Goal: Register for event/course: Sign up to attend an event or enroll in a course

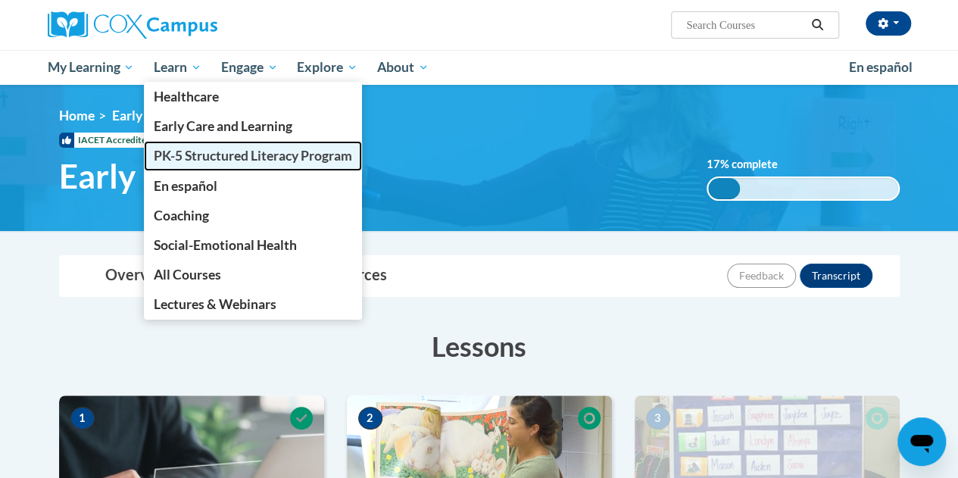
click at [197, 153] on span "PK-5 Structured Literacy Program" at bounding box center [253, 156] width 198 height 16
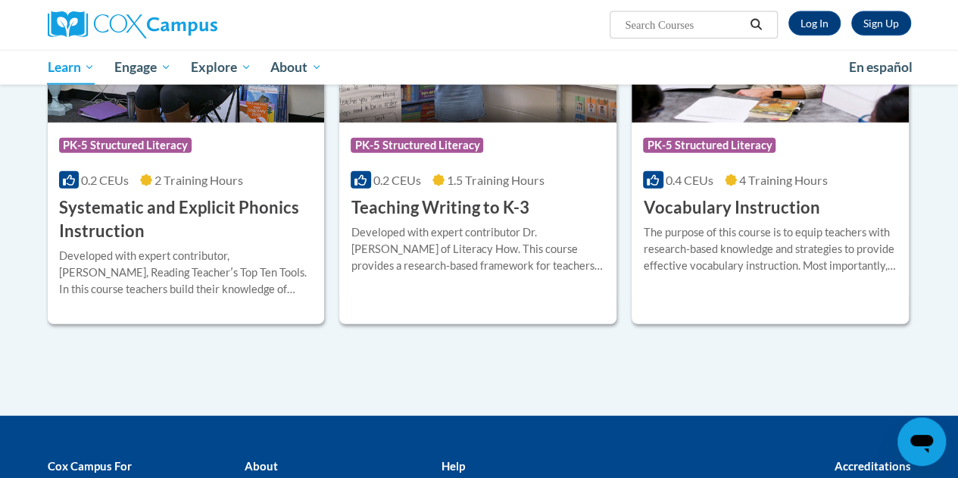
scroll to position [1768, 0]
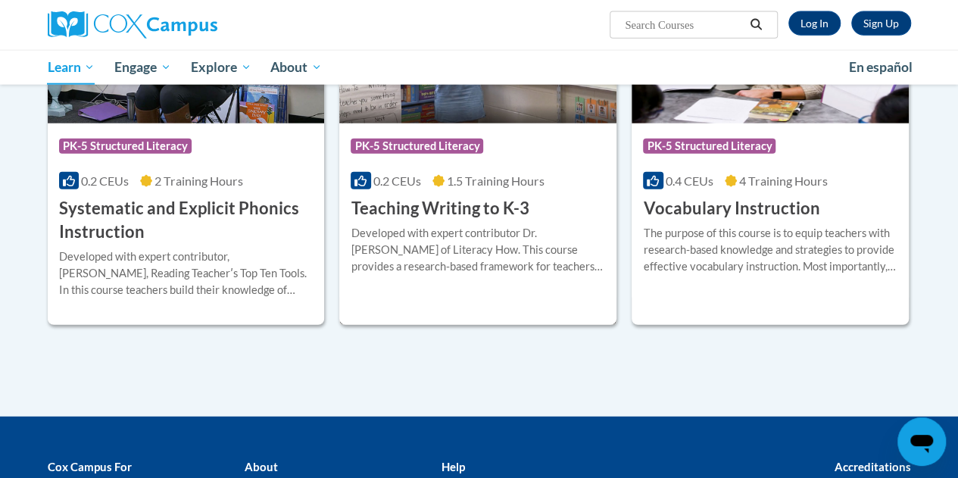
click at [463, 204] on h3 "Teaching Writing to K-3" at bounding box center [440, 208] width 178 height 23
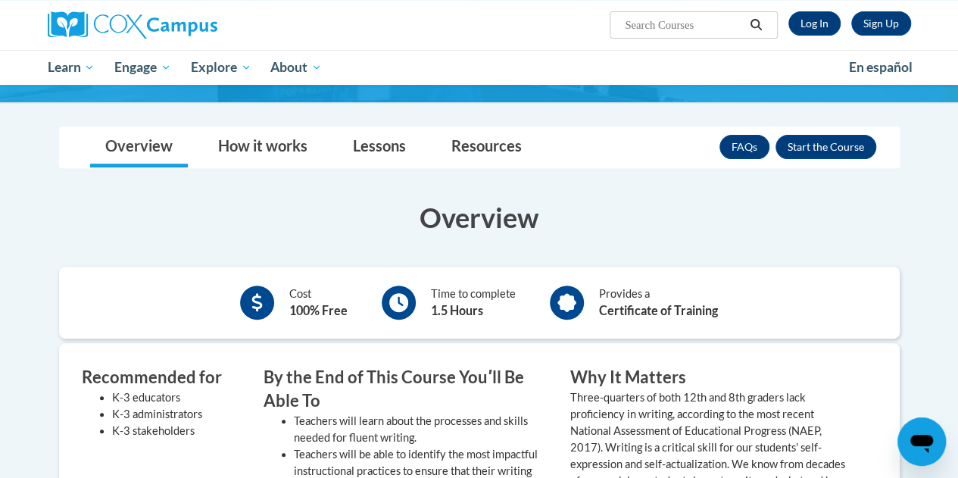
scroll to position [132, 0]
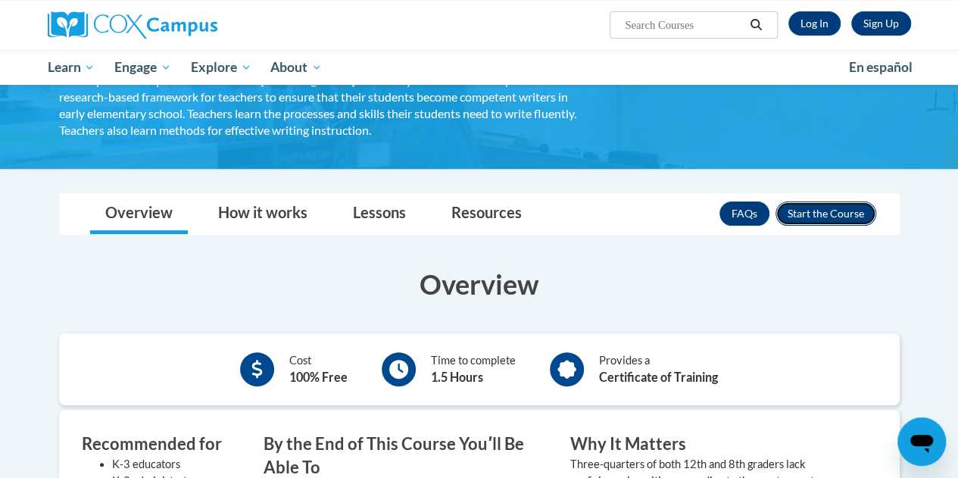
click at [848, 213] on button "Enroll" at bounding box center [825, 213] width 101 height 24
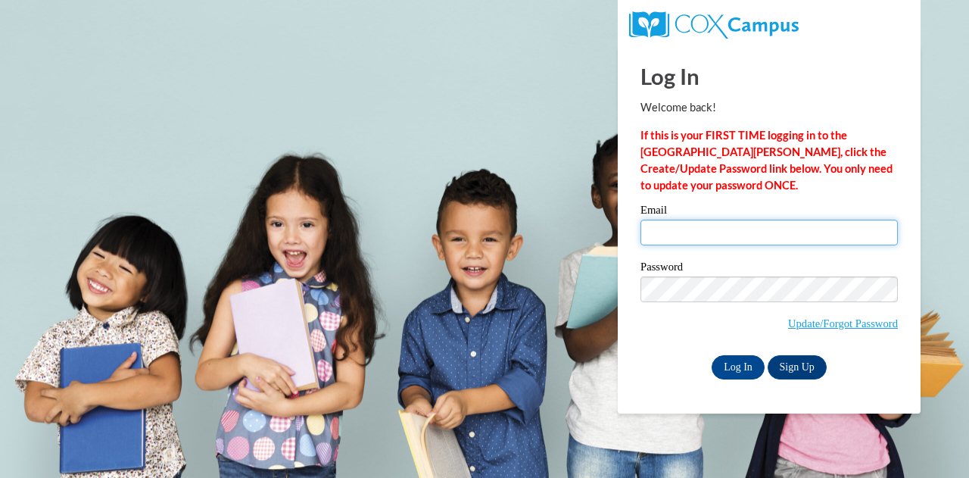
type input "feilma@wauwatosa.k12.wi.us"
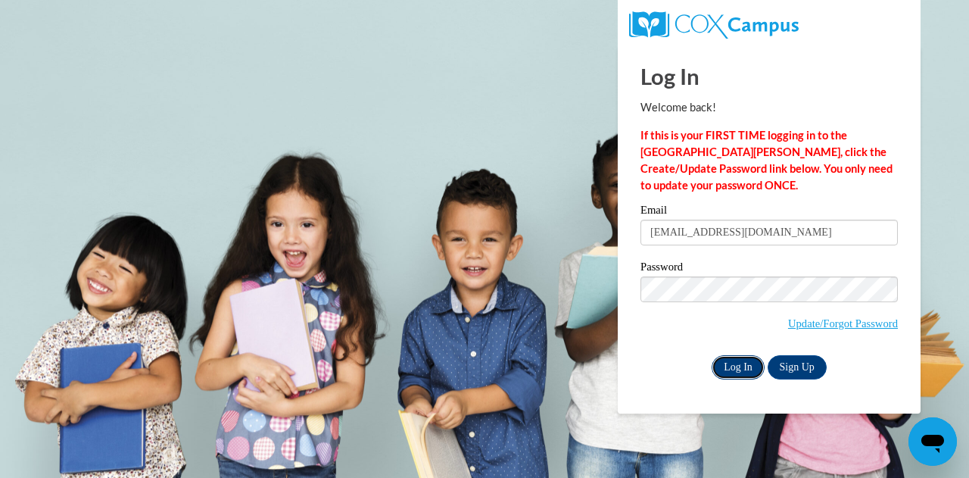
click at [725, 367] on input "Log In" at bounding box center [738, 367] width 53 height 24
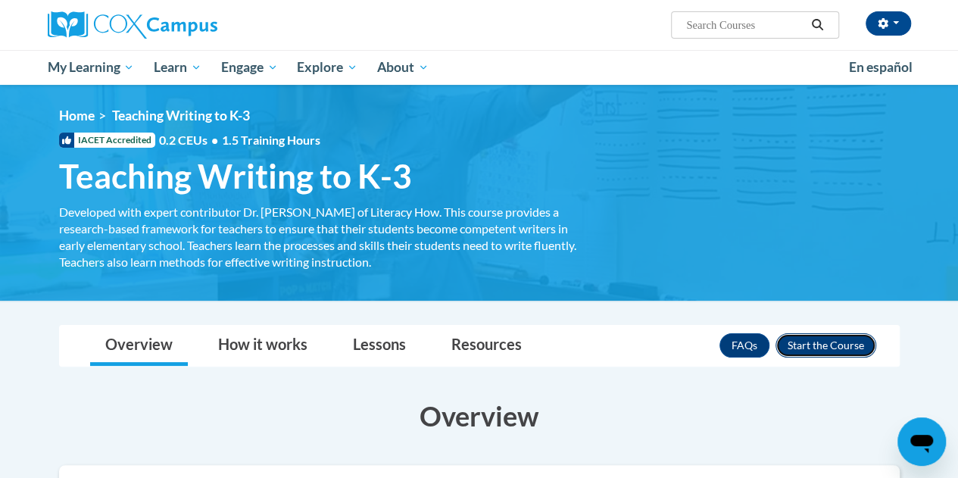
click at [856, 339] on button "Enroll" at bounding box center [825, 345] width 101 height 24
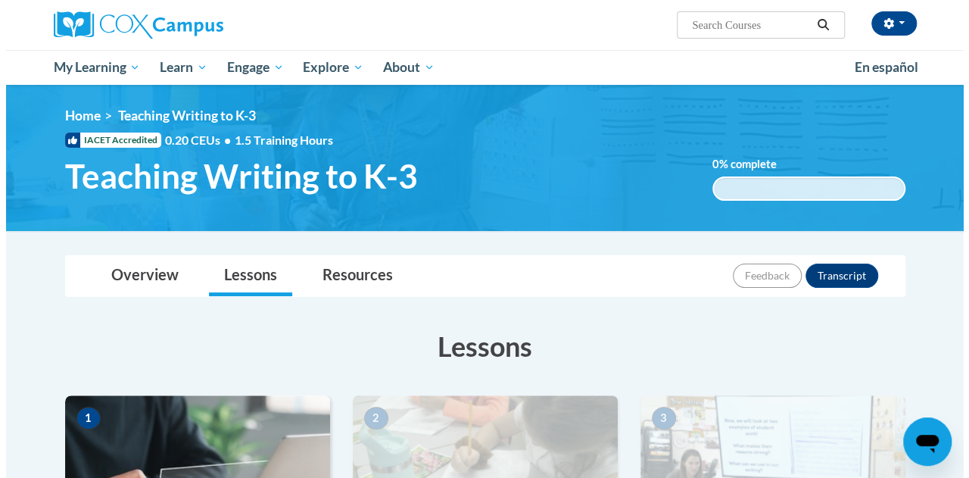
scroll to position [230, 0]
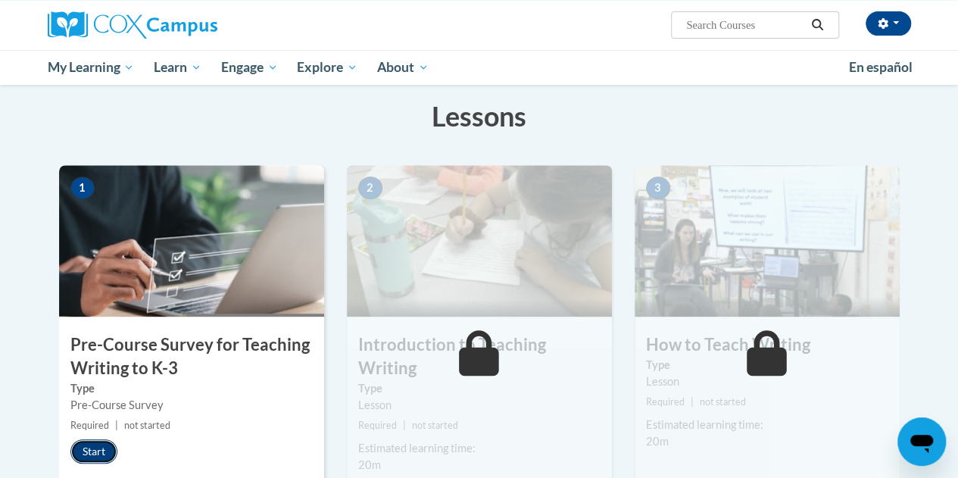
click at [105, 448] on button "Start" at bounding box center [93, 451] width 47 height 24
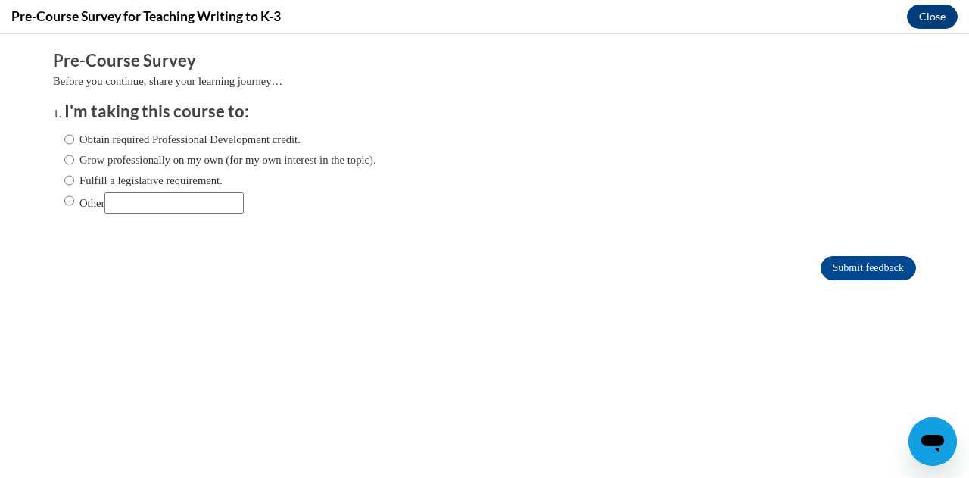
scroll to position [0, 0]
click at [129, 177] on label "Fulfill a legislative requirement." at bounding box center [143, 180] width 158 height 17
click at [74, 177] on input "Fulfill a legislative requirement." at bounding box center [69, 180] width 10 height 17
radio input "true"
click at [862, 261] on input "Submit feedback" at bounding box center [868, 268] width 95 height 24
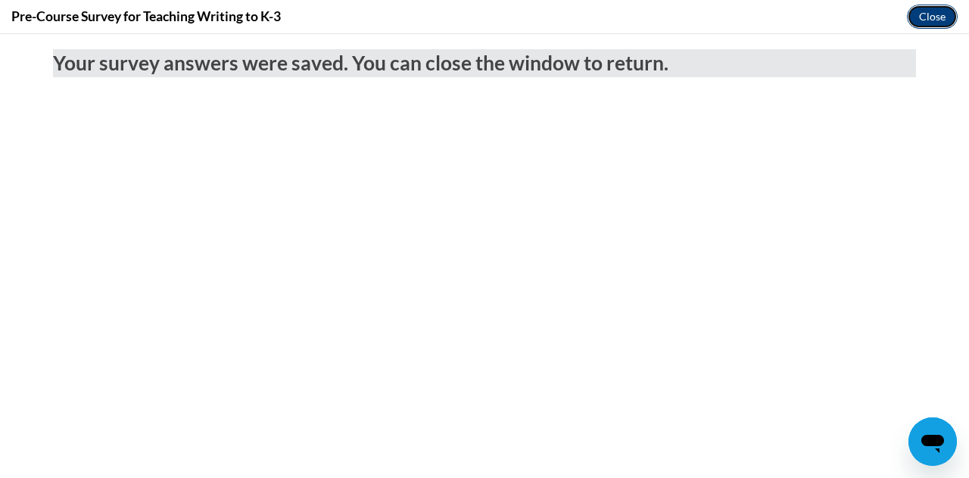
click at [939, 13] on button "Close" at bounding box center [932, 17] width 51 height 24
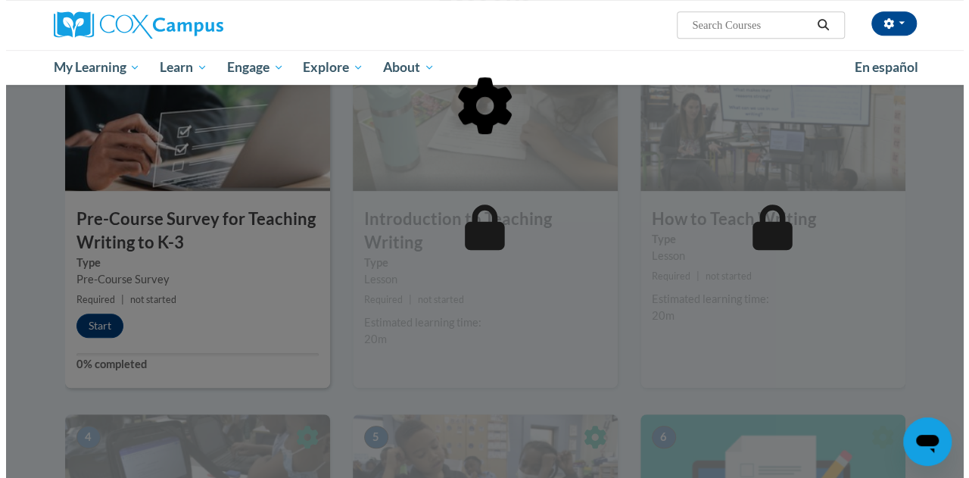
scroll to position [357, 0]
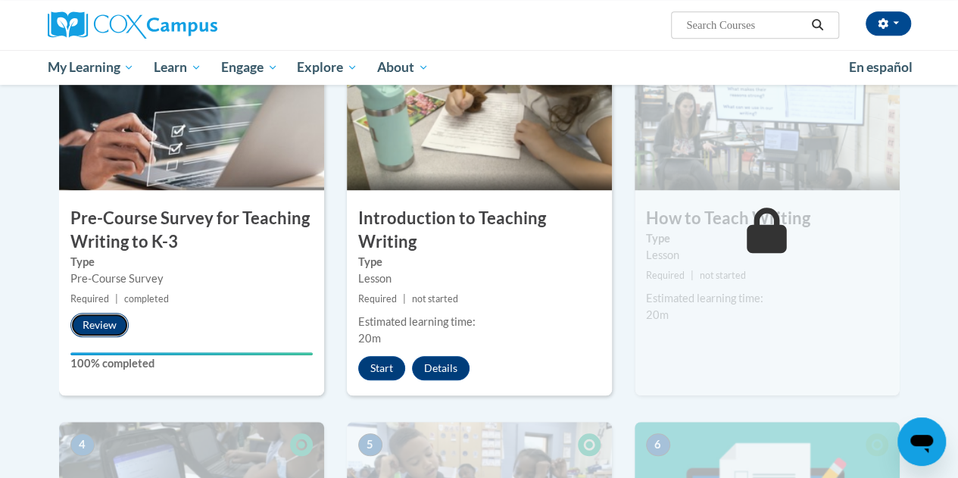
click at [114, 322] on button "Review" at bounding box center [99, 325] width 58 height 24
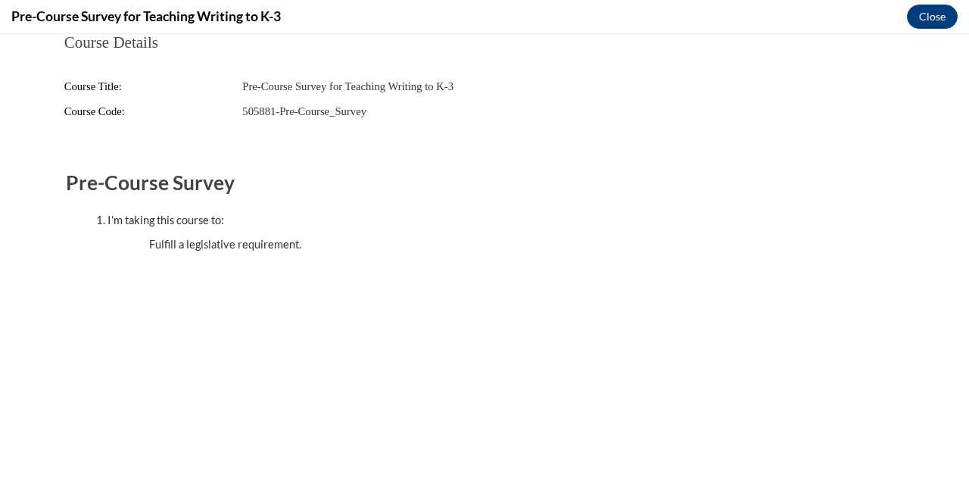
scroll to position [0, 0]
click at [938, 5] on button "Close" at bounding box center [932, 17] width 51 height 24
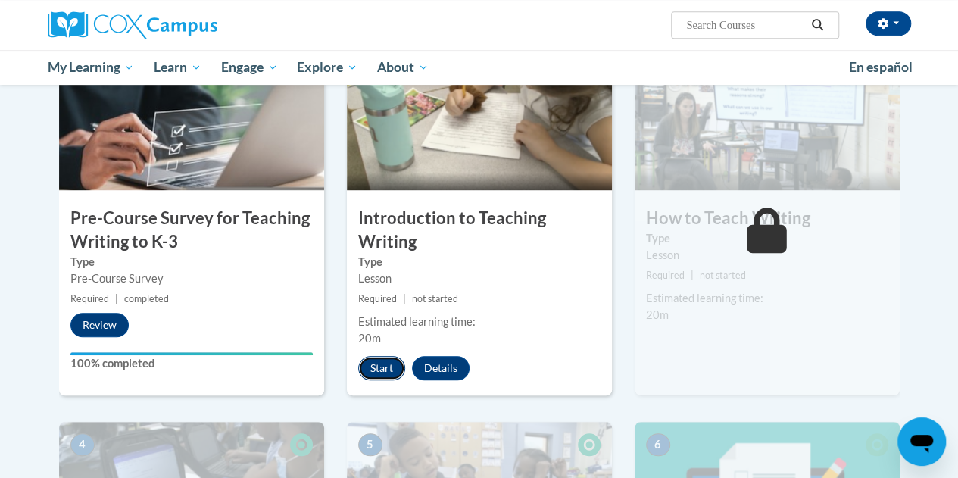
click at [380, 361] on button "Start" at bounding box center [381, 368] width 47 height 24
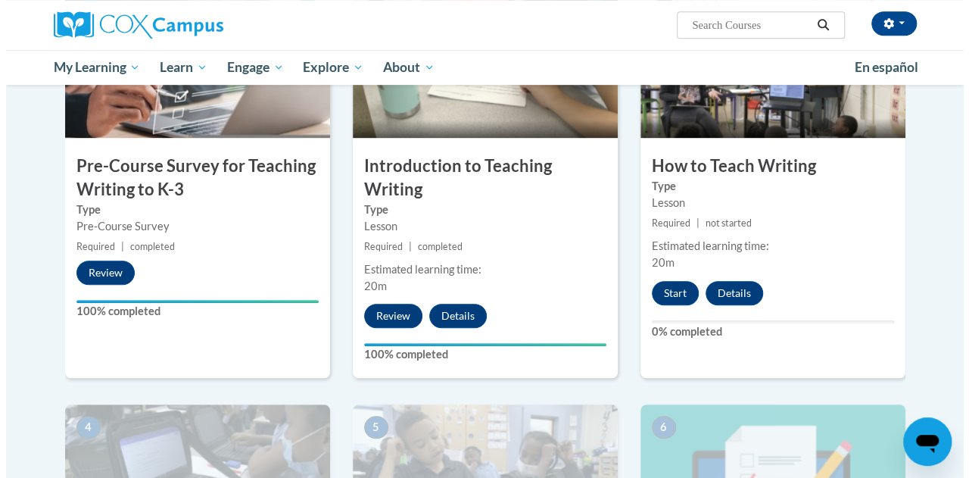
scroll to position [410, 0]
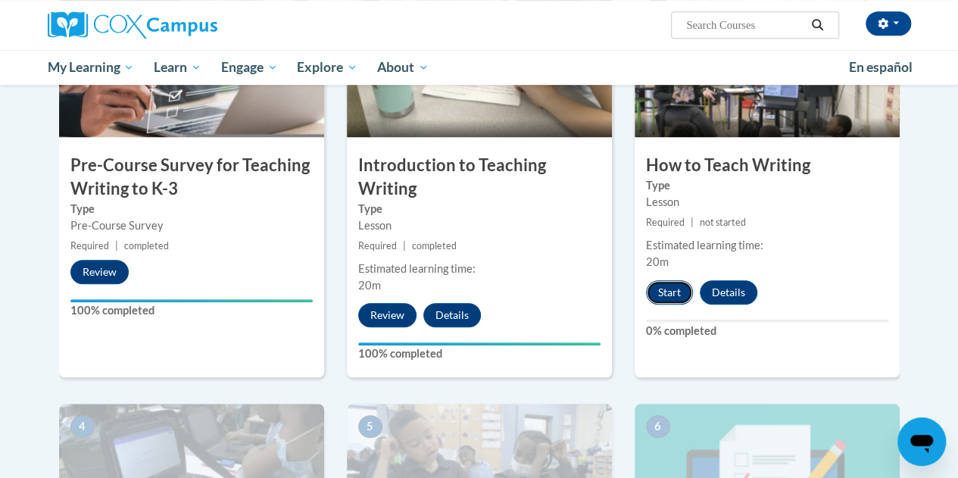
click at [675, 287] on button "Start" at bounding box center [669, 292] width 47 height 24
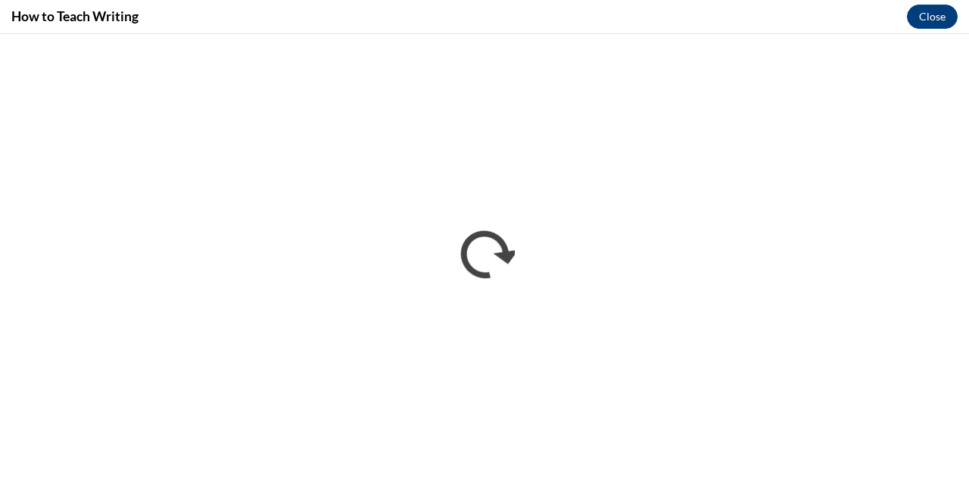
scroll to position [0, 0]
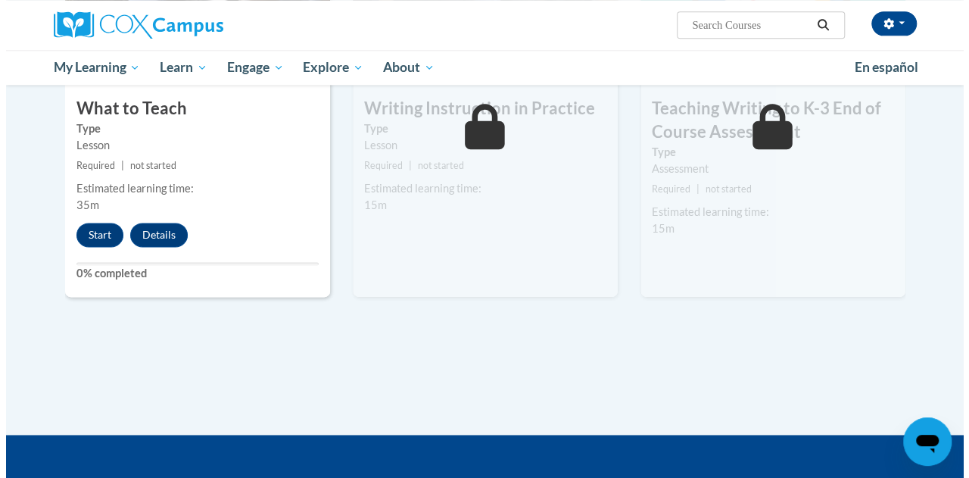
scroll to position [885, 0]
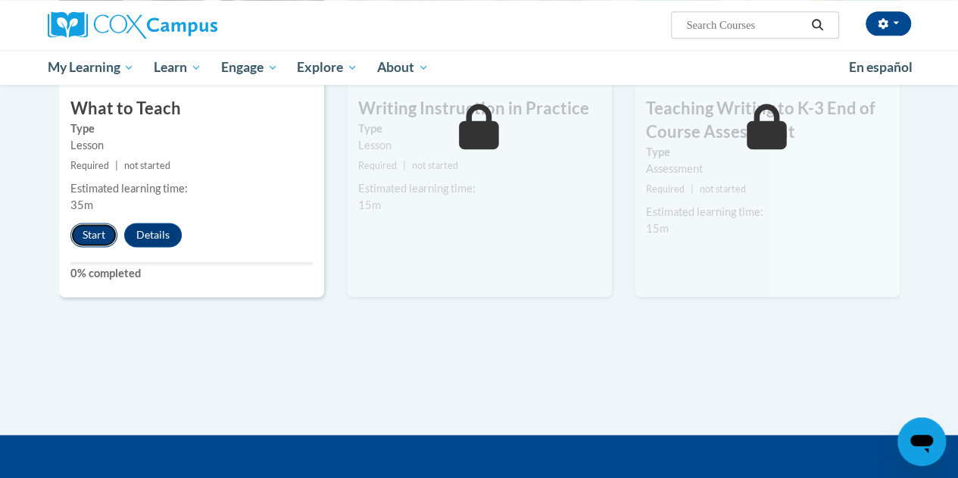
click at [97, 229] on button "Start" at bounding box center [93, 235] width 47 height 24
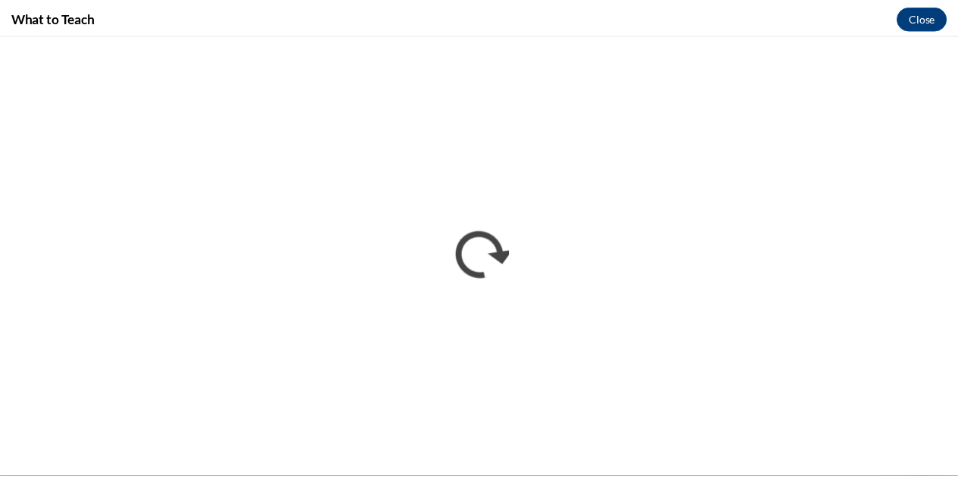
scroll to position [763, 0]
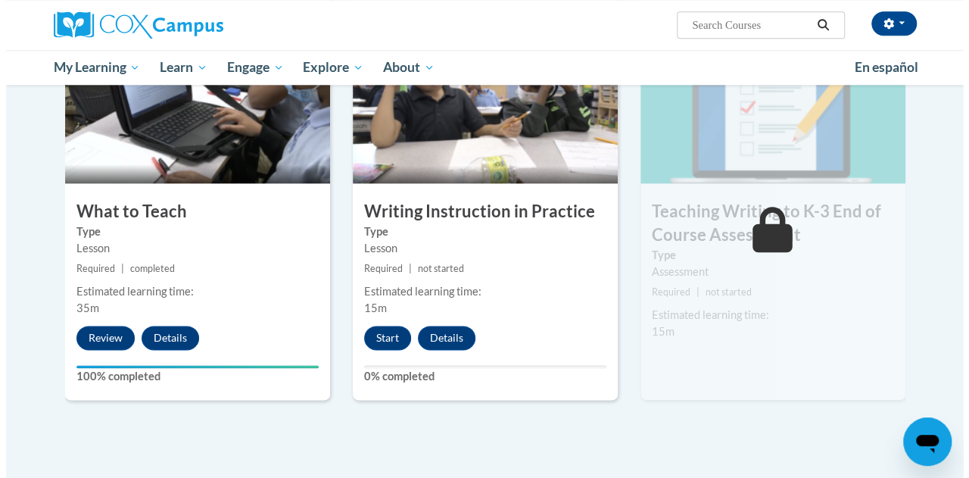
scroll to position [708, 0]
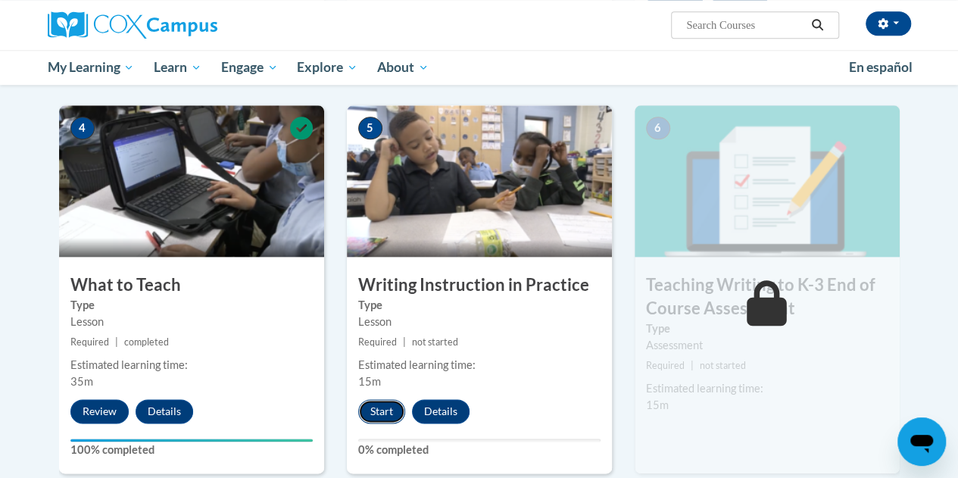
click at [382, 415] on button "Start" at bounding box center [381, 411] width 47 height 24
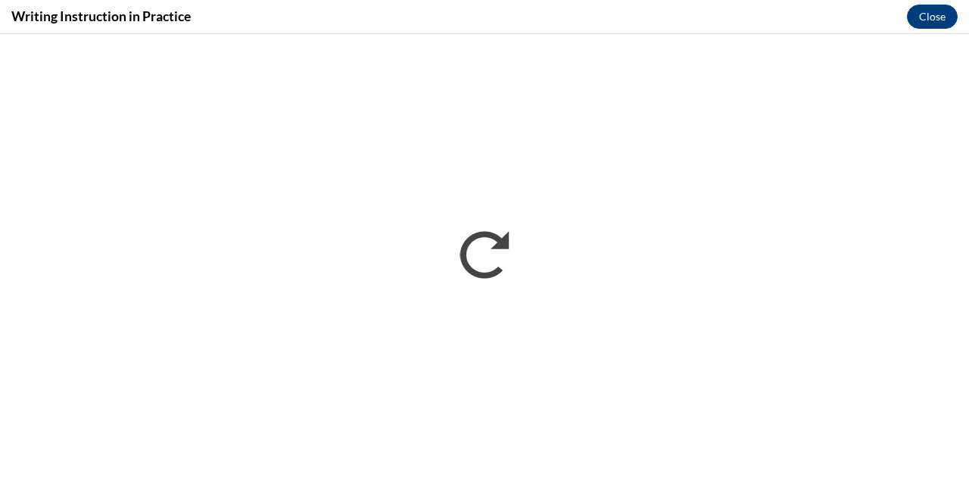
scroll to position [0, 0]
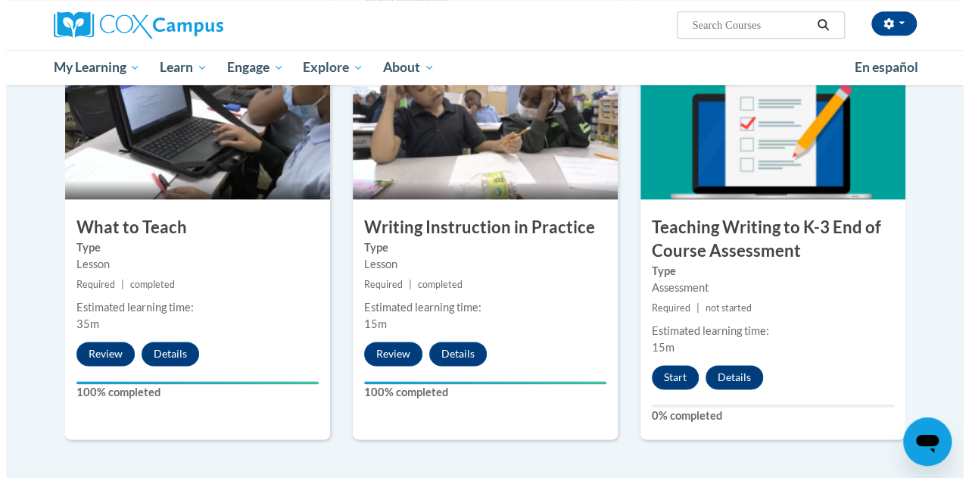
scroll to position [766, 0]
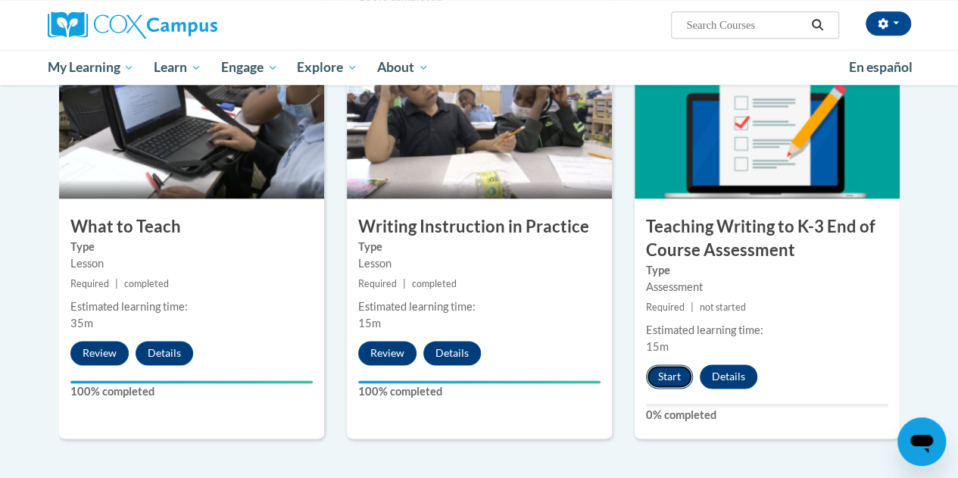
click at [673, 370] on button "Start" at bounding box center [669, 376] width 47 height 24
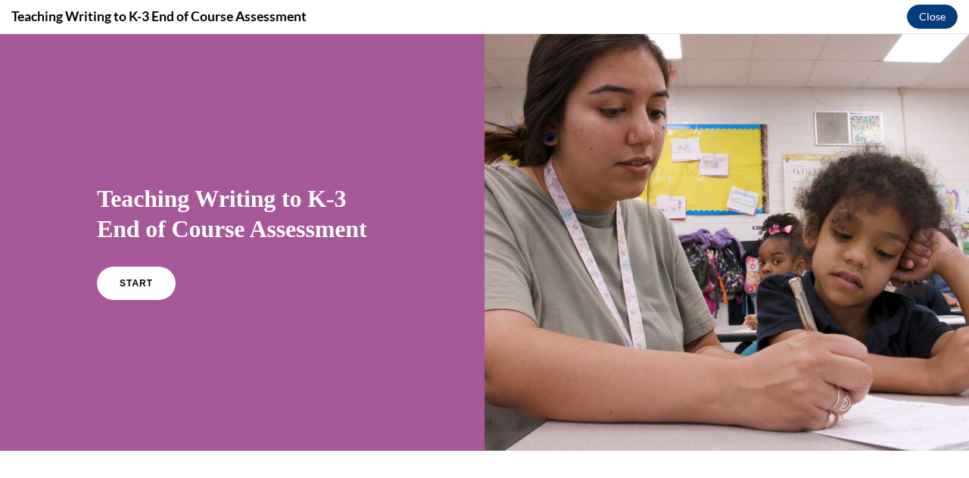
scroll to position [0, 0]
click at [139, 293] on link "START" at bounding box center [136, 283] width 83 height 35
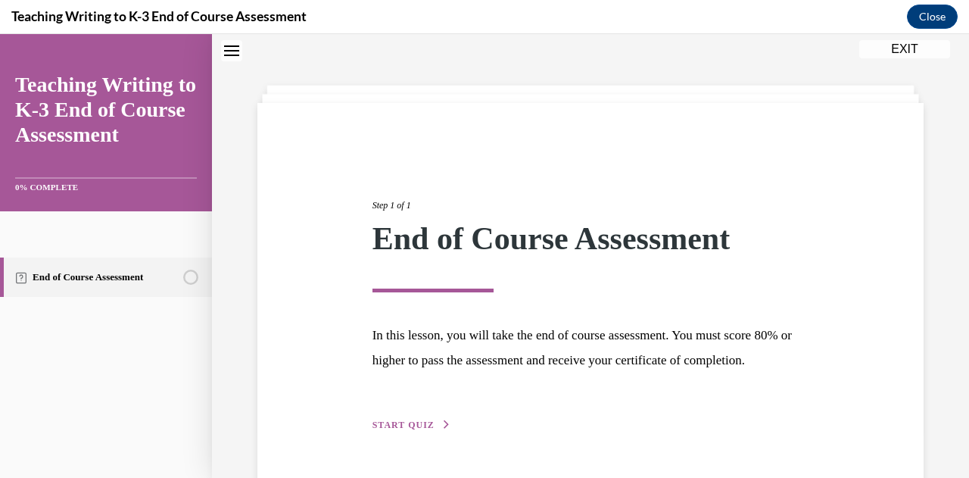
scroll to position [117, 0]
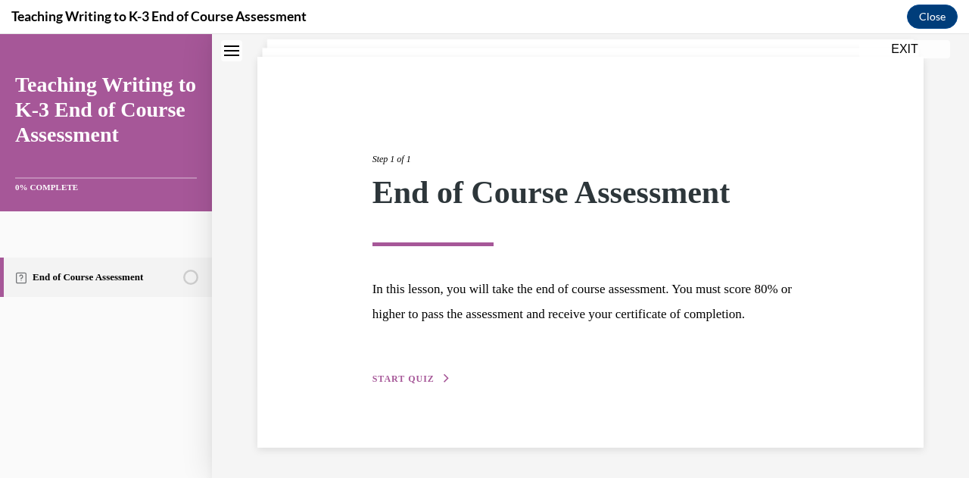
click at [394, 374] on button "START QUIZ" at bounding box center [412, 379] width 79 height 14
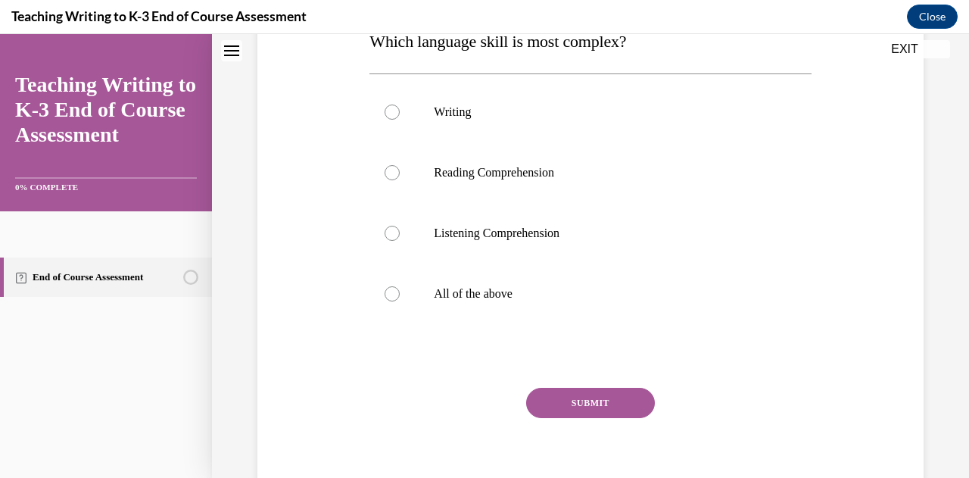
scroll to position [264, 0]
click at [453, 107] on p "Writing" at bounding box center [603, 111] width 339 height 15
click at [400, 107] on input "Writing" at bounding box center [392, 111] width 15 height 15
radio input "true"
click at [600, 401] on button "SUBMIT" at bounding box center [590, 402] width 129 height 30
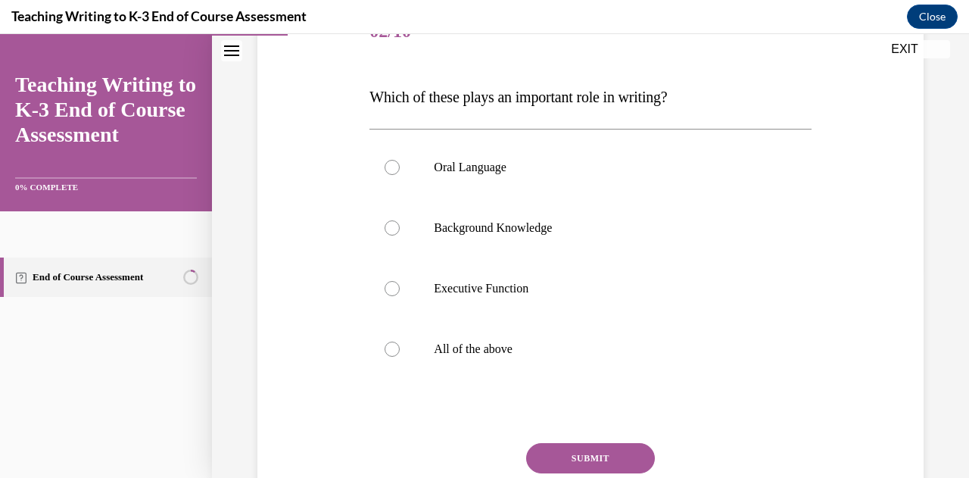
scroll to position [209, 0]
click at [467, 341] on p "All of the above" at bounding box center [603, 348] width 339 height 15
click at [400, 341] on input "All of the above" at bounding box center [392, 348] width 15 height 15
radio input "true"
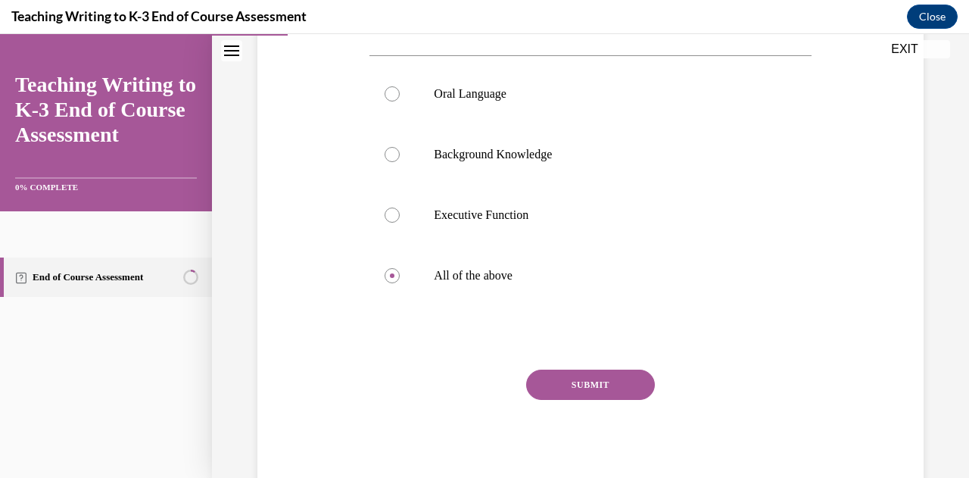
click at [563, 379] on button "SUBMIT" at bounding box center [590, 385] width 129 height 30
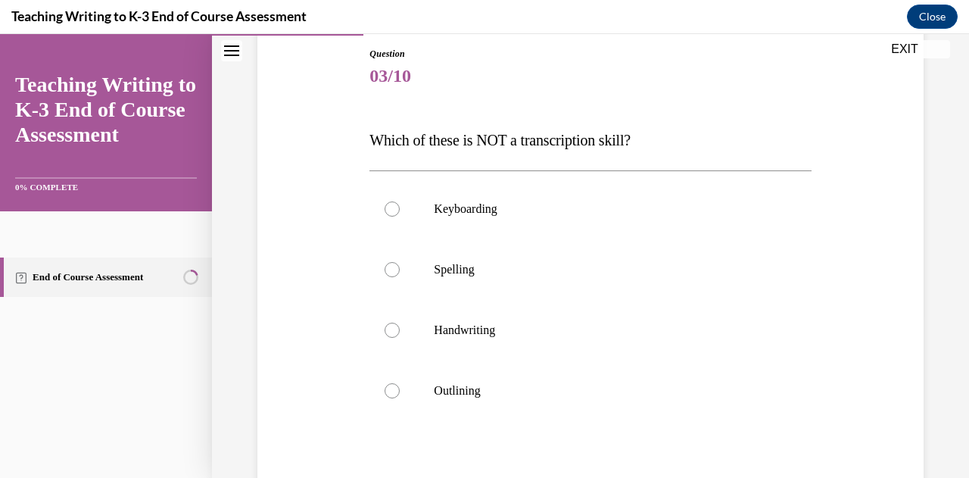
scroll to position [167, 0]
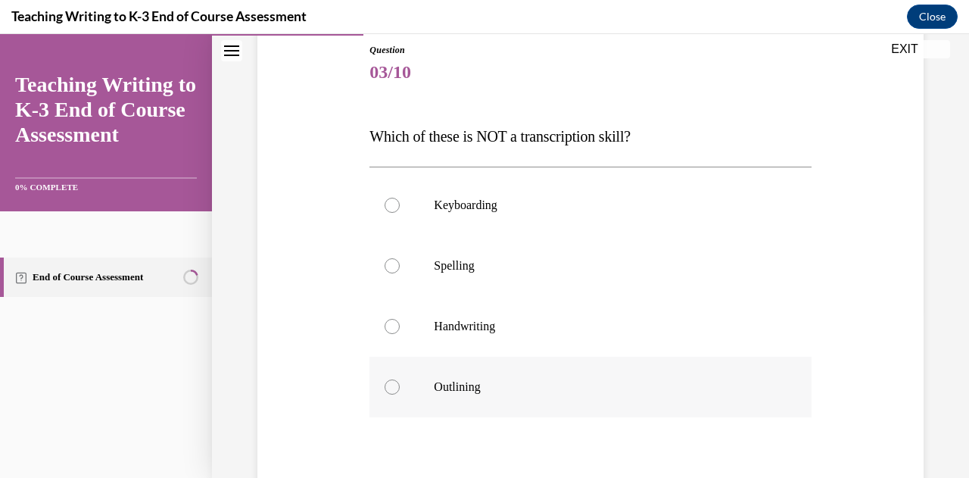
click at [452, 386] on p "Outlining" at bounding box center [603, 386] width 339 height 15
click at [400, 386] on input "Outlining" at bounding box center [392, 386] width 15 height 15
radio input "true"
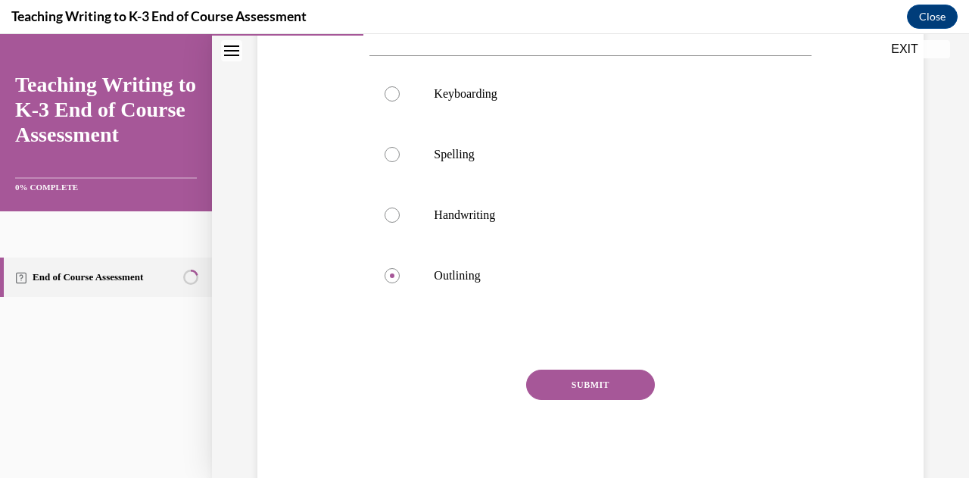
click at [576, 390] on button "SUBMIT" at bounding box center [590, 385] width 129 height 30
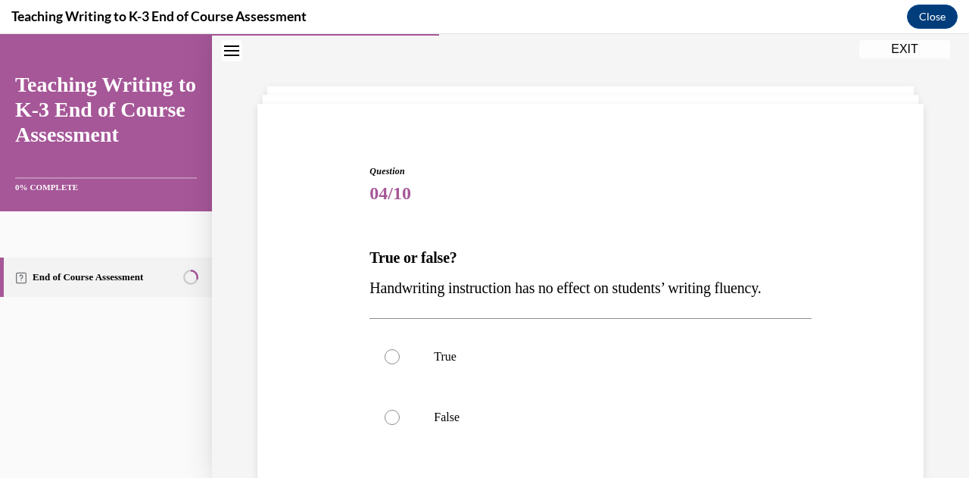
scroll to position [188, 0]
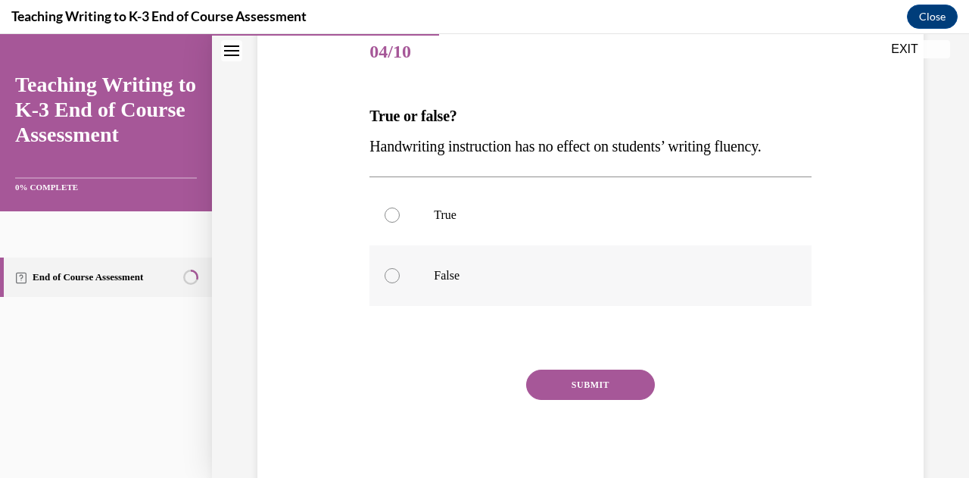
click at [432, 278] on label "False" at bounding box center [590, 275] width 441 height 61
click at [400, 278] on input "False" at bounding box center [392, 275] width 15 height 15
radio input "true"
click at [610, 392] on button "SUBMIT" at bounding box center [590, 385] width 129 height 30
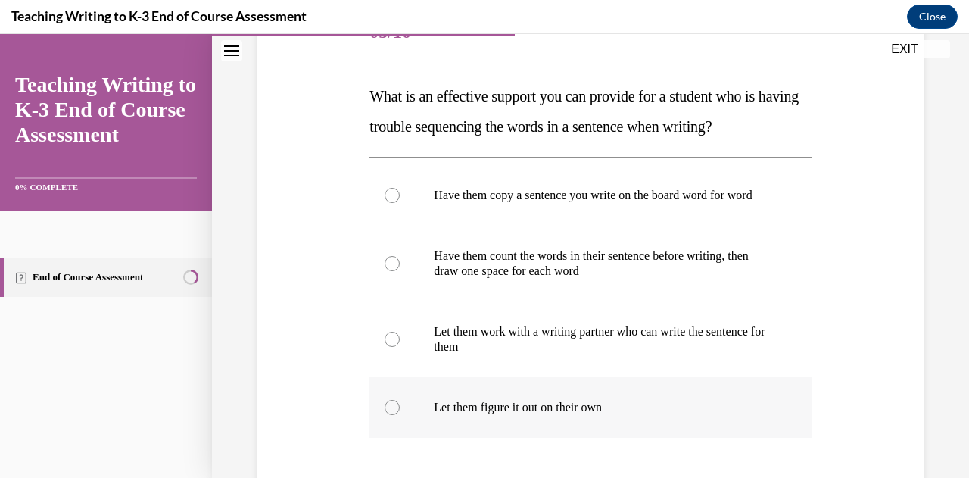
scroll to position [207, 0]
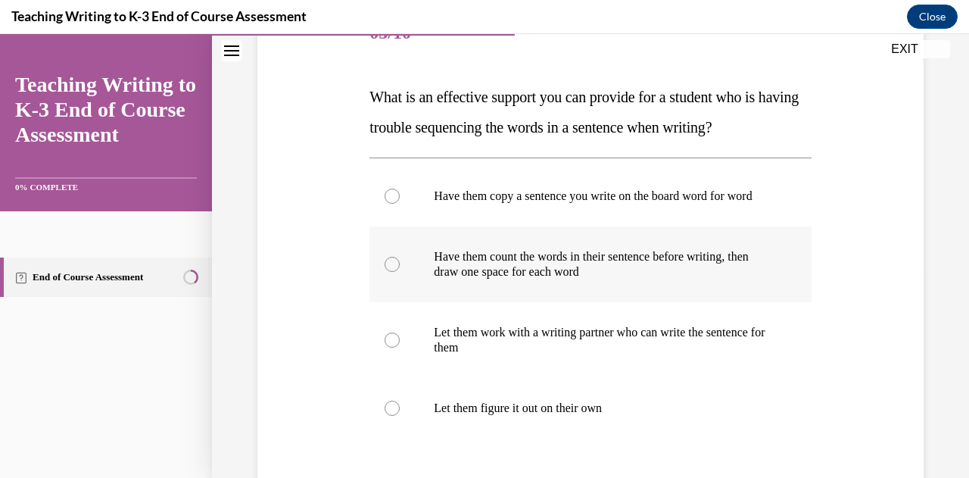
click at [542, 279] on p "Have them count the words in their sentence before writing, then draw one space…" at bounding box center [603, 264] width 339 height 30
click at [400, 272] on input "Have them count the words in their sentence before writing, then draw one space…" at bounding box center [392, 264] width 15 height 15
radio input "true"
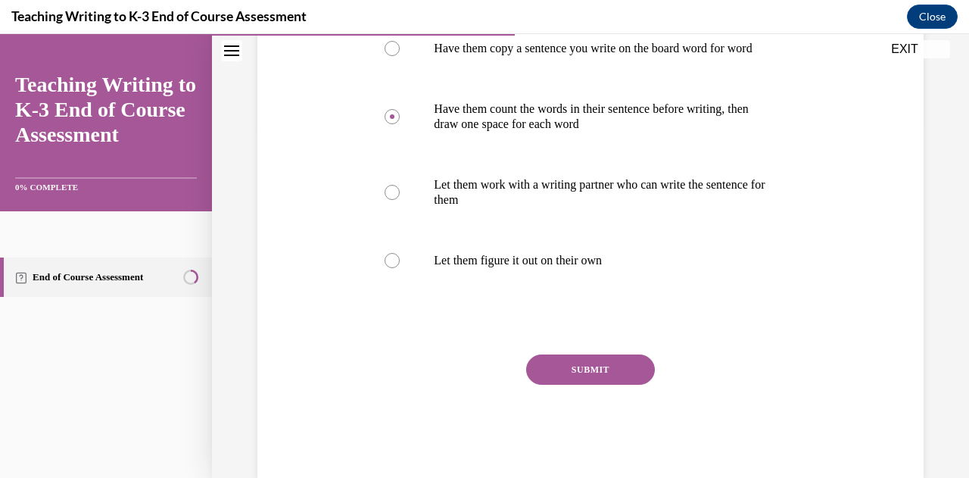
click at [556, 377] on button "SUBMIT" at bounding box center [590, 369] width 129 height 30
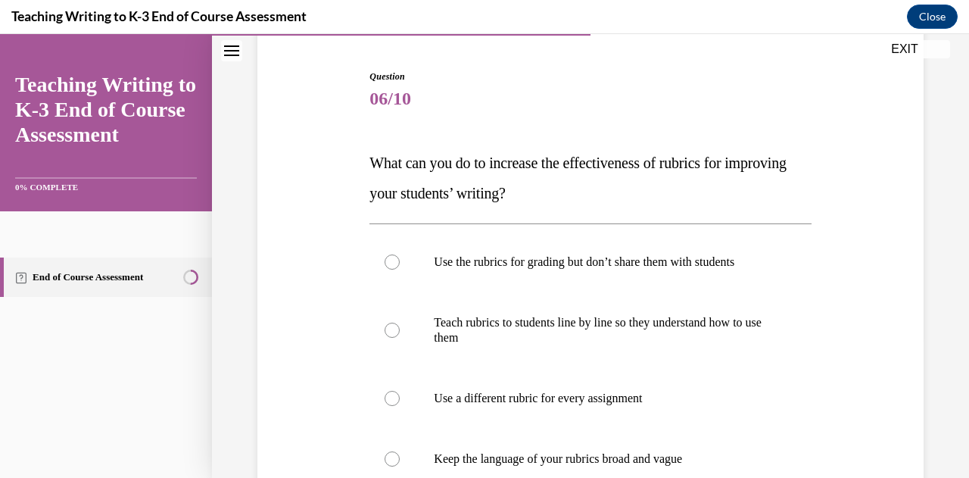
scroll to position [232, 0]
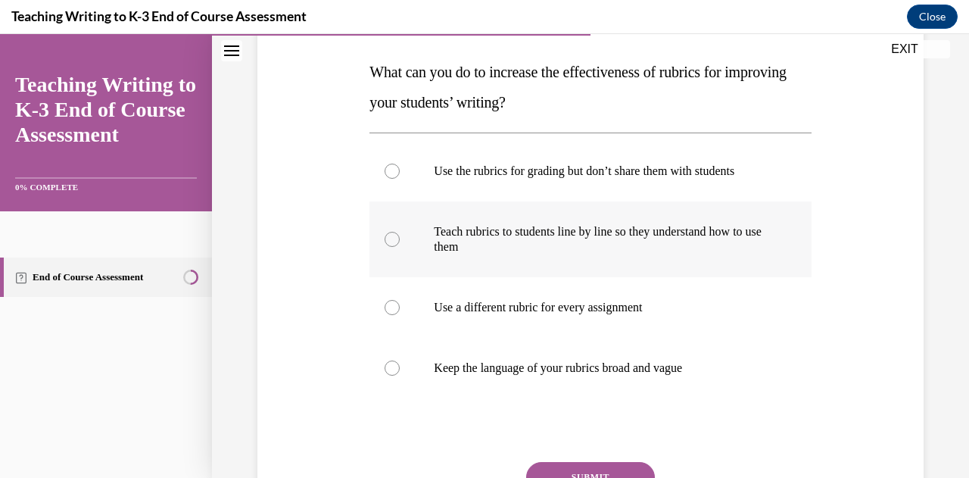
click at [513, 237] on p "Teach rubrics to students line by line so they understand how to use them" at bounding box center [603, 239] width 339 height 30
click at [400, 237] on input "Teach rubrics to students line by line so they understand how to use them" at bounding box center [392, 239] width 15 height 15
radio input "true"
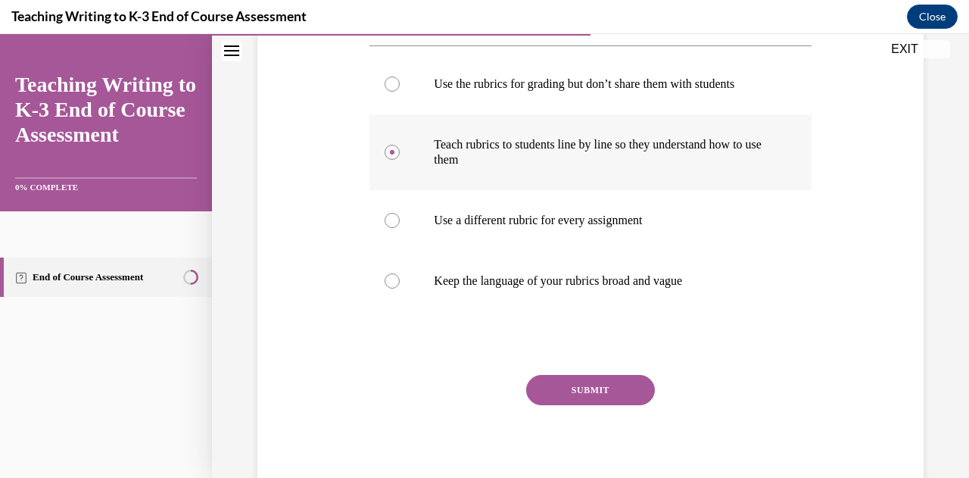
scroll to position [324, 0]
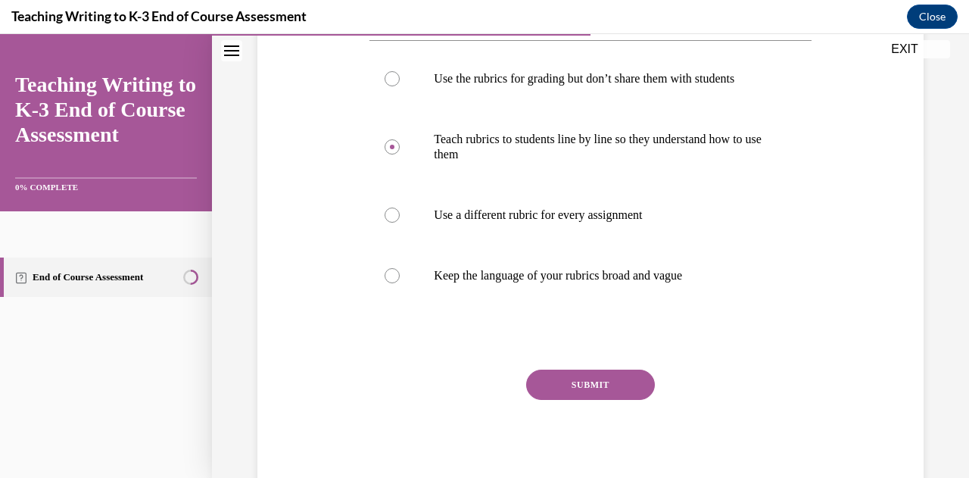
click at [579, 389] on button "SUBMIT" at bounding box center [590, 385] width 129 height 30
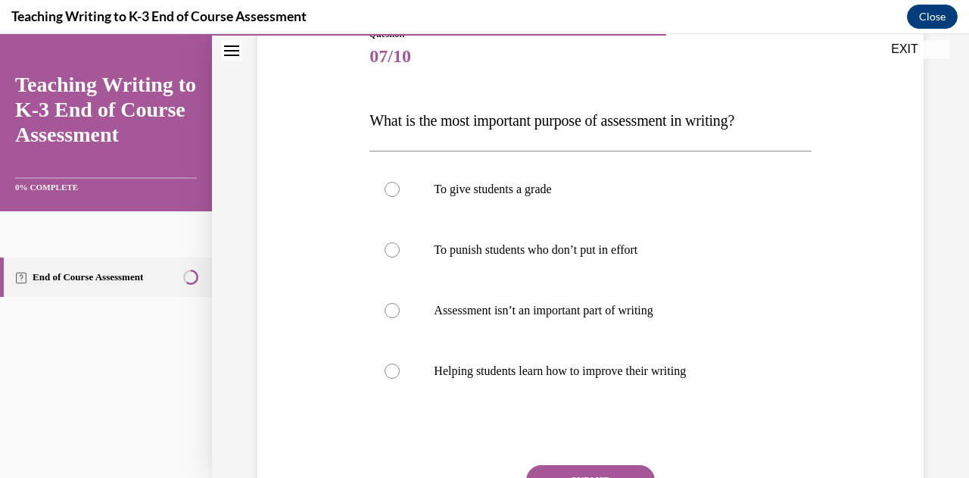
scroll to position [184, 0]
click at [501, 355] on label "Helping students learn how to improve their writing" at bounding box center [590, 370] width 441 height 61
click at [400, 363] on input "Helping students learn how to improve their writing" at bounding box center [392, 370] width 15 height 15
radio input "true"
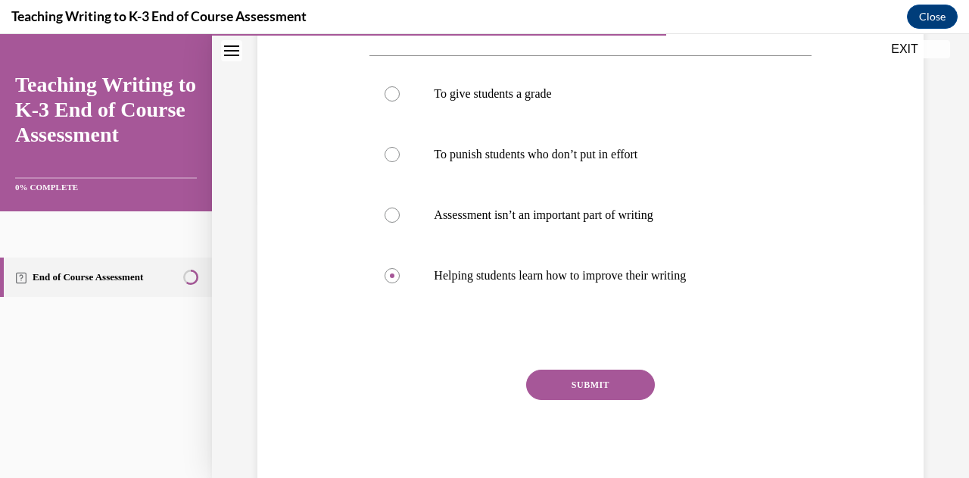
click at [589, 378] on button "SUBMIT" at bounding box center [590, 385] width 129 height 30
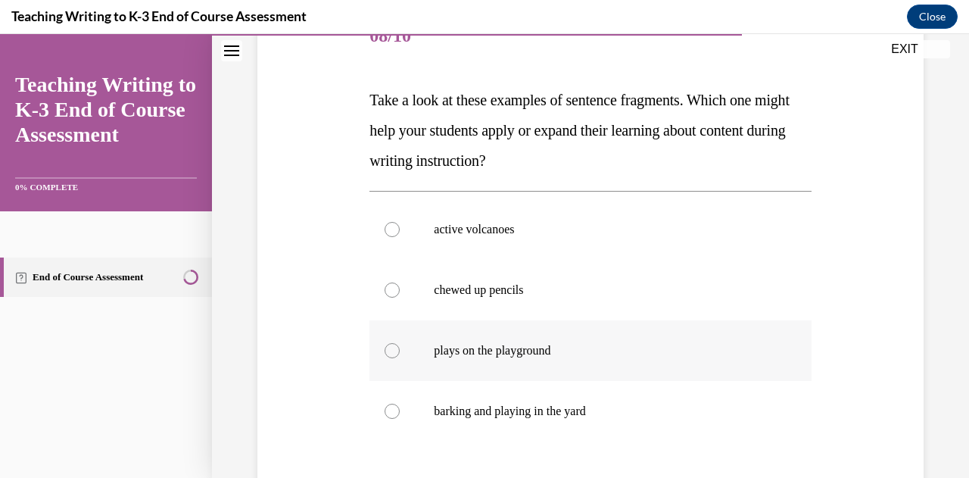
scroll to position [203, 0]
click at [507, 232] on p "active volcanoes" at bounding box center [603, 230] width 339 height 15
click at [400, 232] on input "active volcanoes" at bounding box center [392, 230] width 15 height 15
radio input "true"
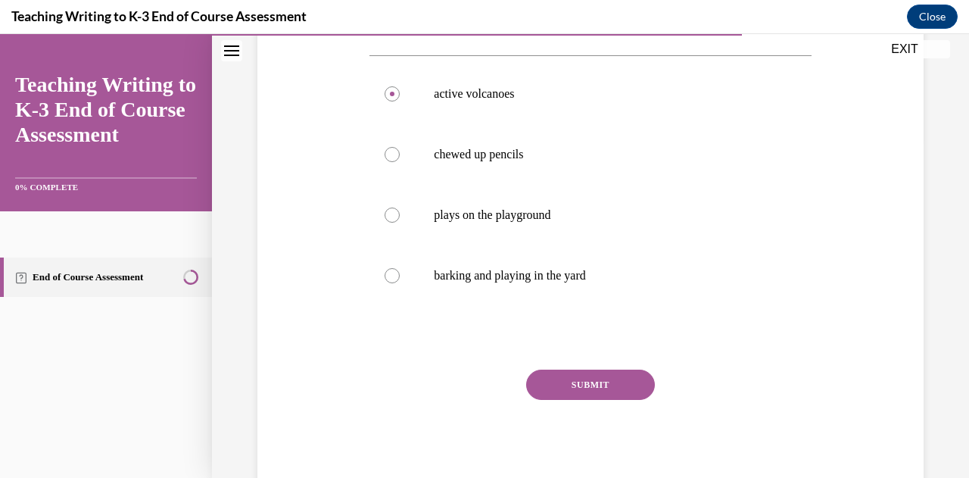
click at [582, 379] on button "SUBMIT" at bounding box center [590, 385] width 129 height 30
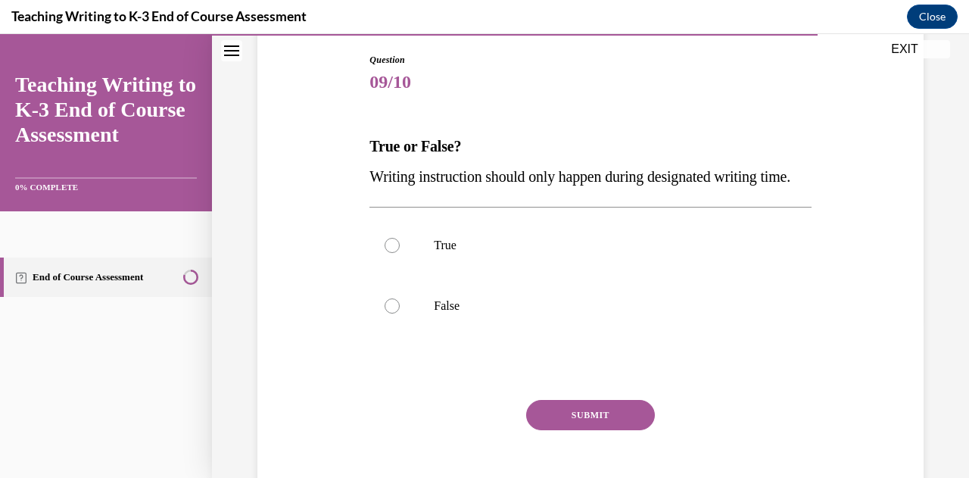
scroll to position [164, 0]
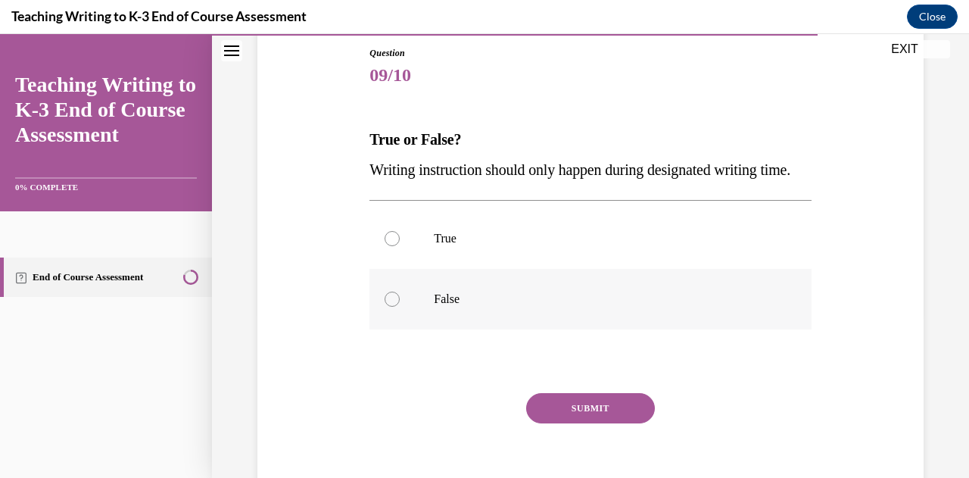
click at [437, 307] on p "False" at bounding box center [603, 299] width 339 height 15
click at [400, 307] on input "False" at bounding box center [392, 299] width 15 height 15
radio input "true"
click at [607, 423] on button "SUBMIT" at bounding box center [590, 408] width 129 height 30
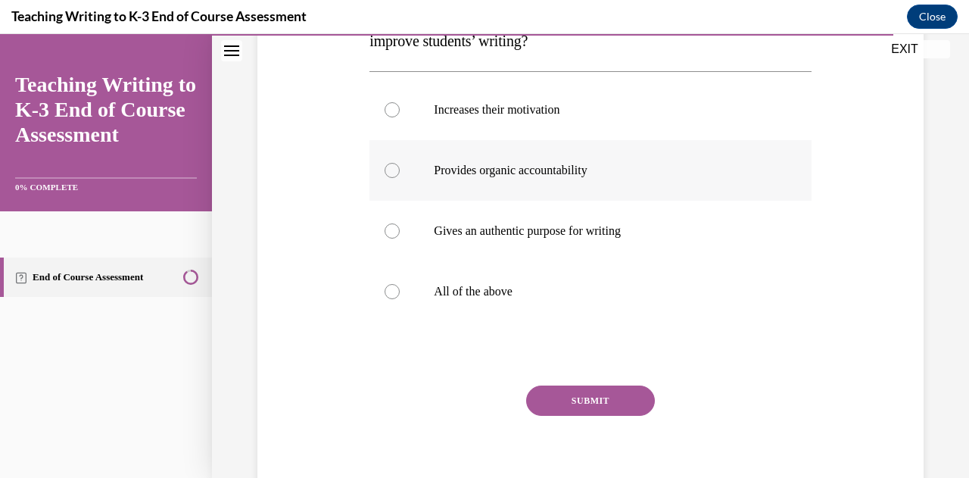
scroll to position [294, 0]
click at [548, 286] on p "All of the above" at bounding box center [603, 290] width 339 height 15
click at [400, 286] on input "All of the above" at bounding box center [392, 290] width 15 height 15
radio input "true"
click at [613, 399] on button "SUBMIT" at bounding box center [590, 400] width 129 height 30
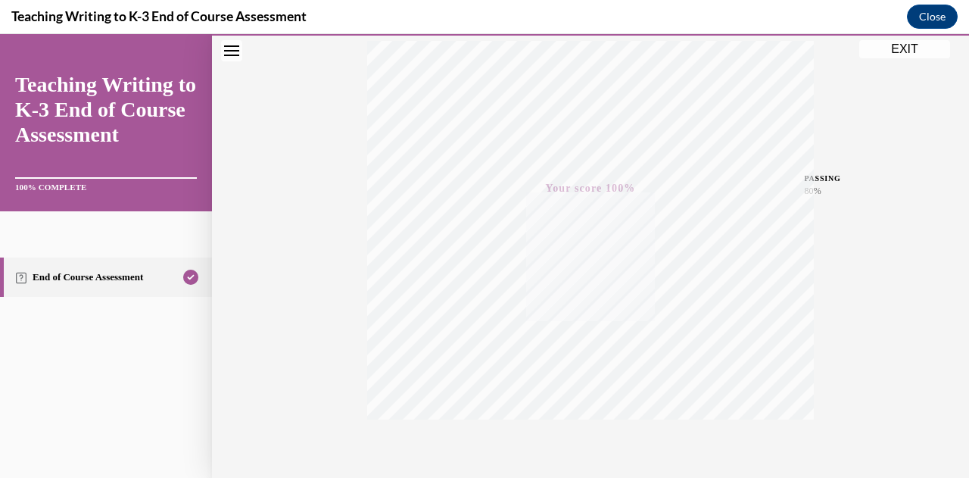
scroll to position [332, 0]
click at [895, 50] on button "EXIT" at bounding box center [905, 49] width 91 height 18
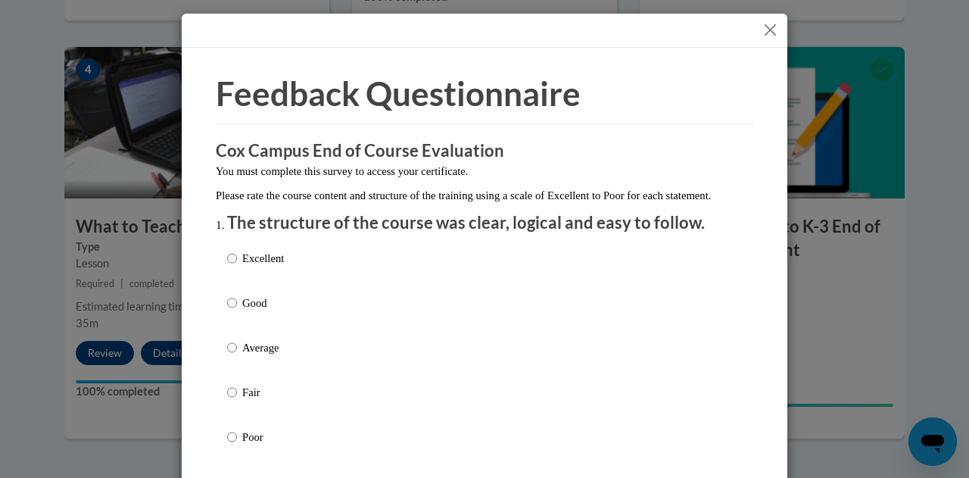
click at [250, 311] on p "Good" at bounding box center [263, 303] width 42 height 17
click at [237, 311] on input "Good" at bounding box center [232, 303] width 10 height 17
radio input "true"
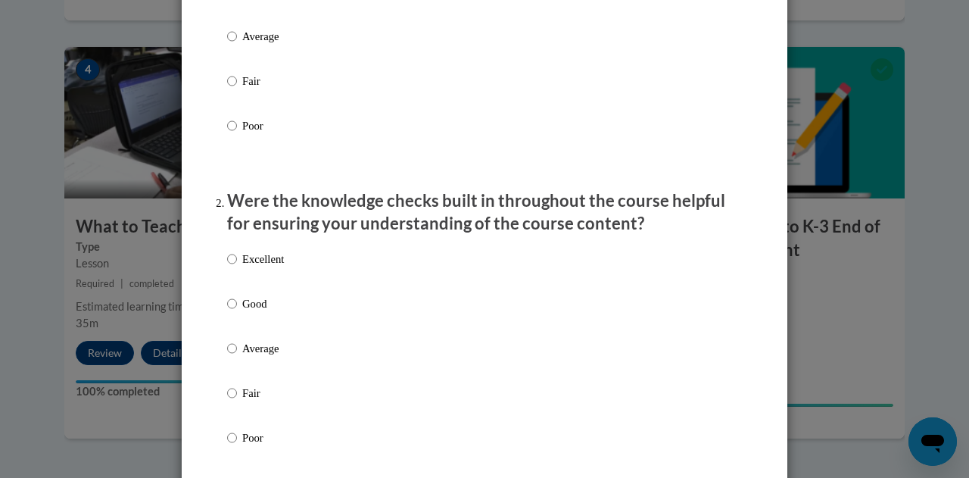
scroll to position [317, 0]
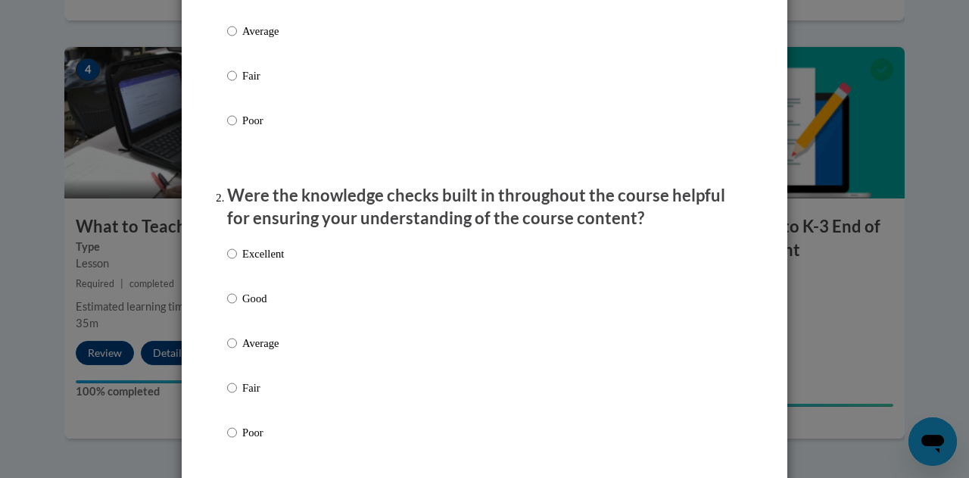
click at [257, 286] on label "Excellent" at bounding box center [255, 265] width 57 height 41
click at [237, 262] on input "Excellent" at bounding box center [232, 253] width 10 height 17
radio input "true"
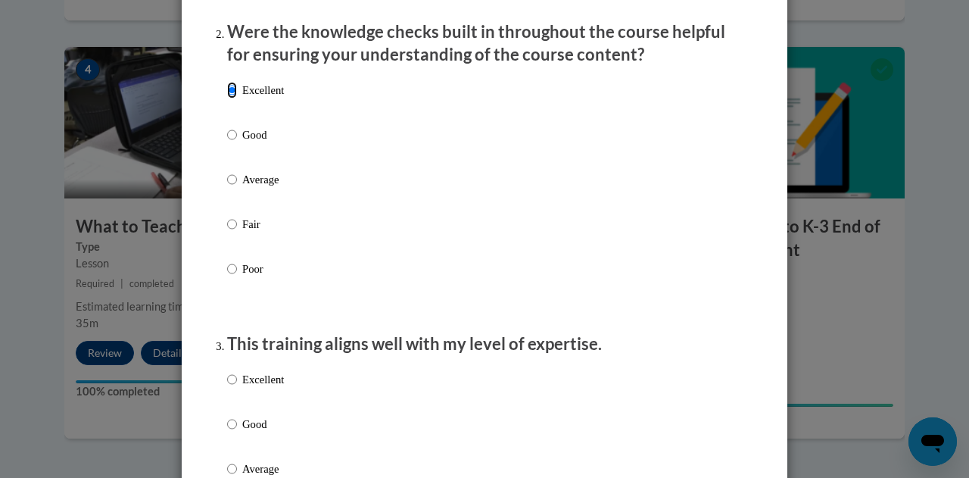
scroll to position [523, 0]
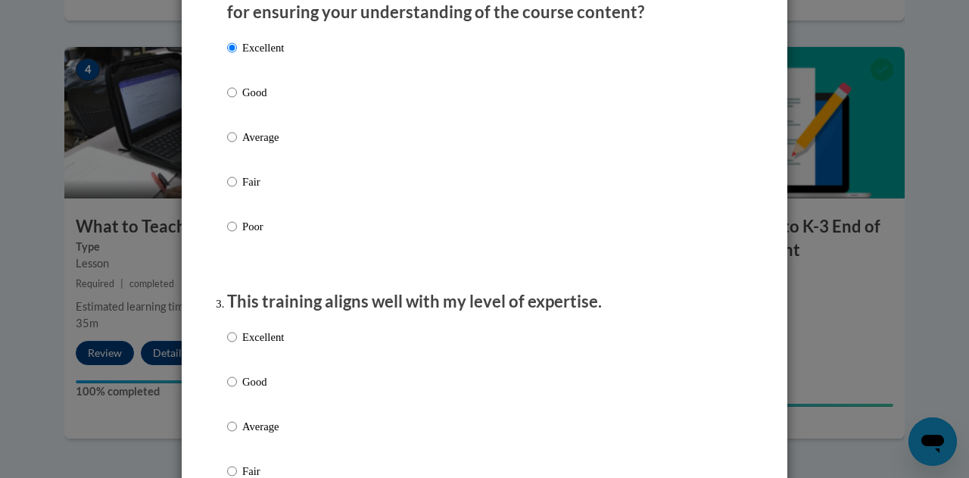
click at [236, 395] on label "Good" at bounding box center [255, 393] width 57 height 41
click at [236, 390] on input "Good" at bounding box center [232, 381] width 10 height 17
radio input "true"
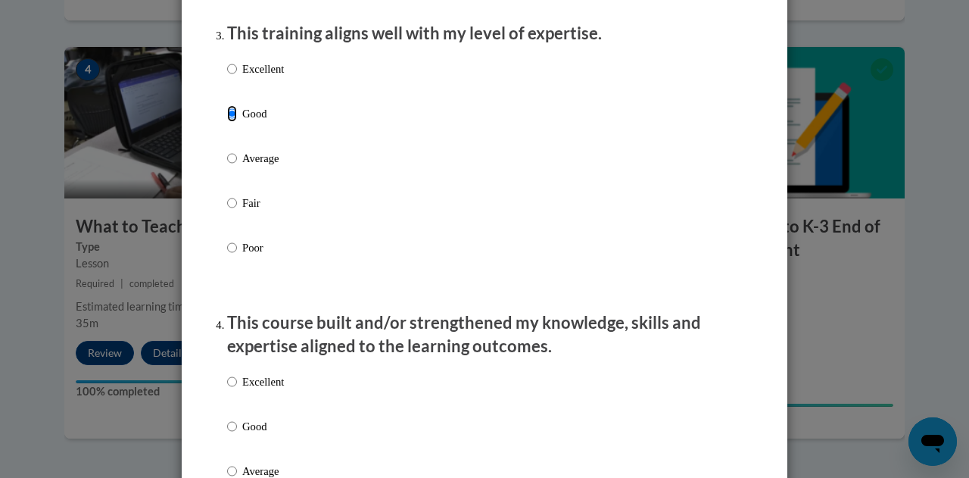
scroll to position [795, 0]
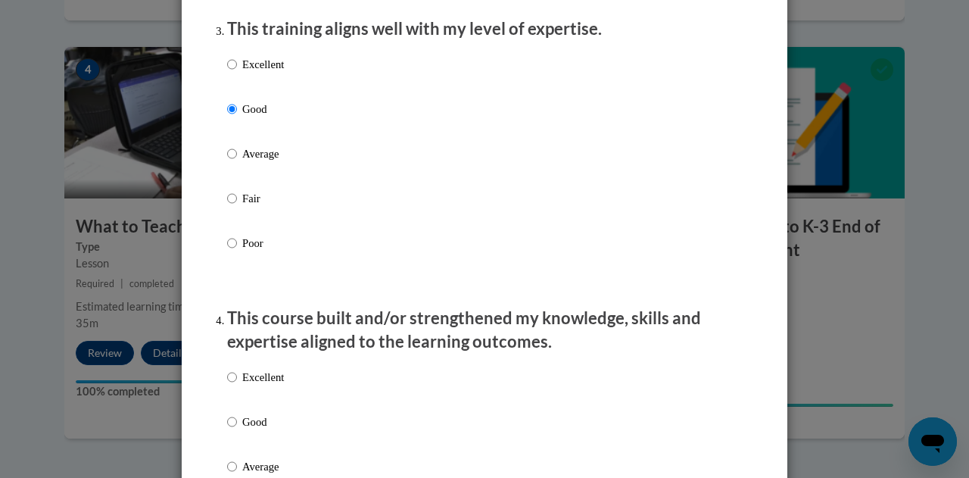
click at [242, 430] on p "Good" at bounding box center [263, 421] width 42 height 17
click at [237, 430] on input "Good" at bounding box center [232, 421] width 10 height 17
radio input "true"
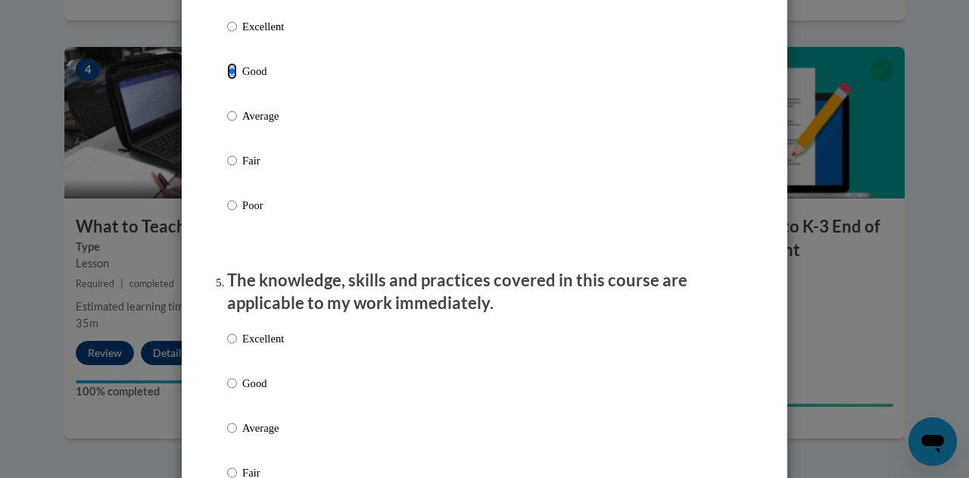
scroll to position [1231, 0]
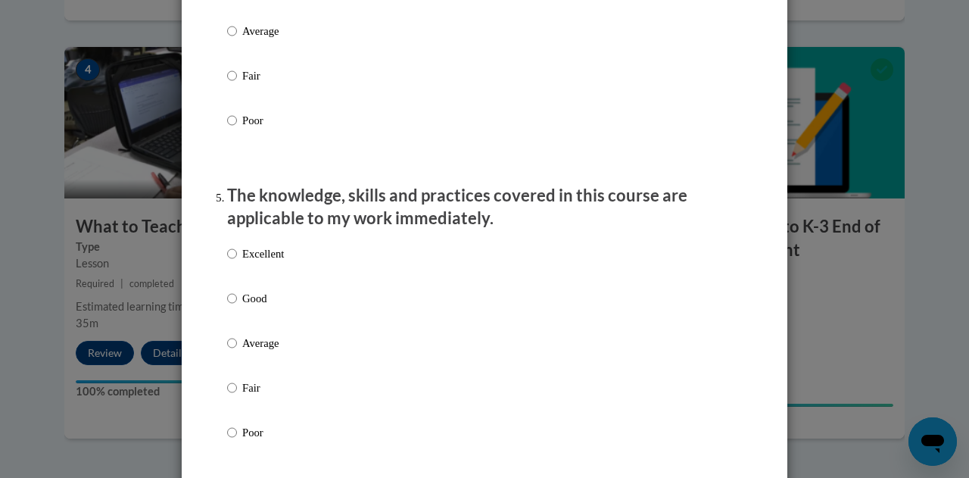
click at [261, 307] on p "Good" at bounding box center [263, 298] width 42 height 17
click at [237, 307] on input "Good" at bounding box center [232, 298] width 10 height 17
radio input "true"
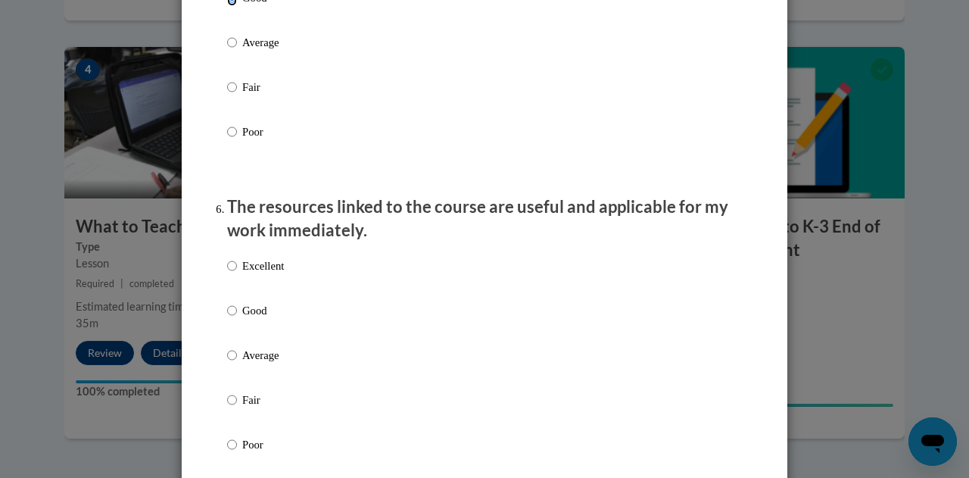
scroll to position [1532, 0]
click at [257, 318] on p "Good" at bounding box center [263, 309] width 42 height 17
click at [237, 318] on input "Good" at bounding box center [232, 309] width 10 height 17
radio input "true"
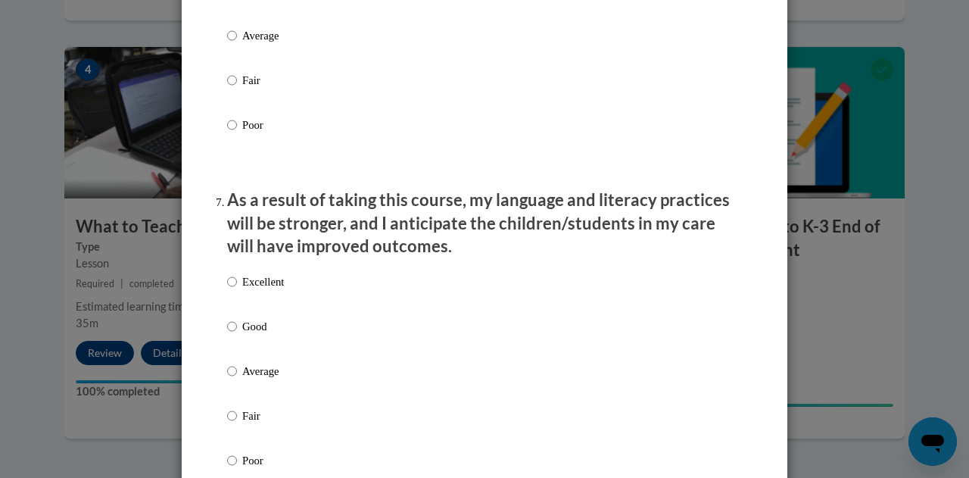
scroll to position [1852, 0]
click at [253, 334] on p "Good" at bounding box center [263, 325] width 42 height 17
click at [237, 334] on input "Good" at bounding box center [232, 325] width 10 height 17
radio input "true"
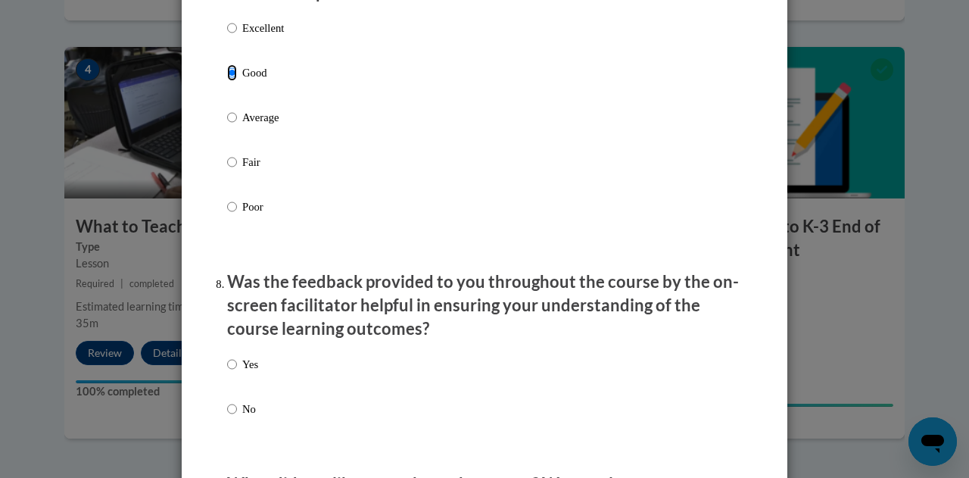
scroll to position [2108, 0]
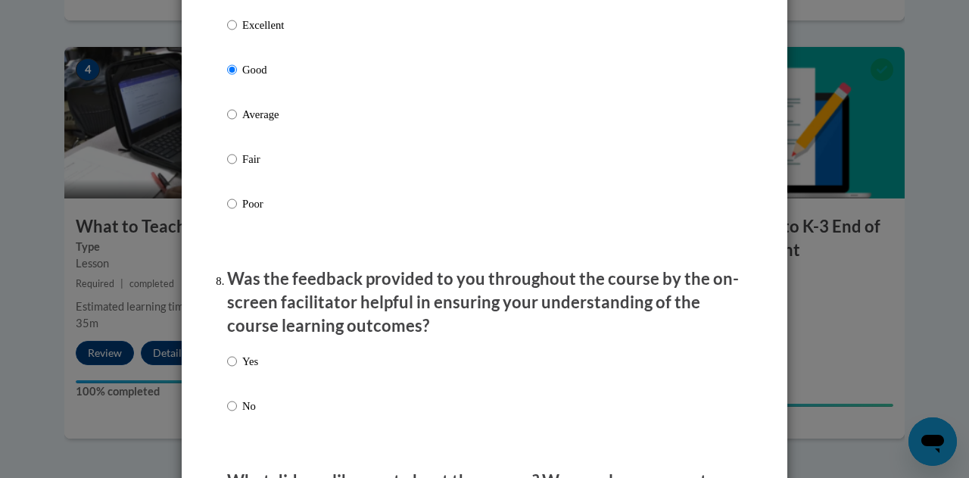
click at [242, 382] on label "Yes" at bounding box center [242, 373] width 31 height 41
click at [237, 370] on input "Yes" at bounding box center [232, 361] width 10 height 17
radio input "true"
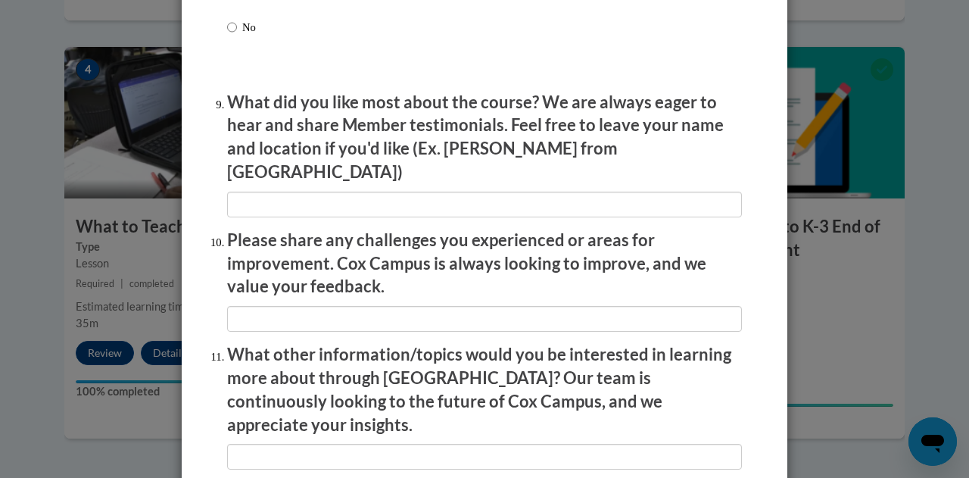
scroll to position [2671, 0]
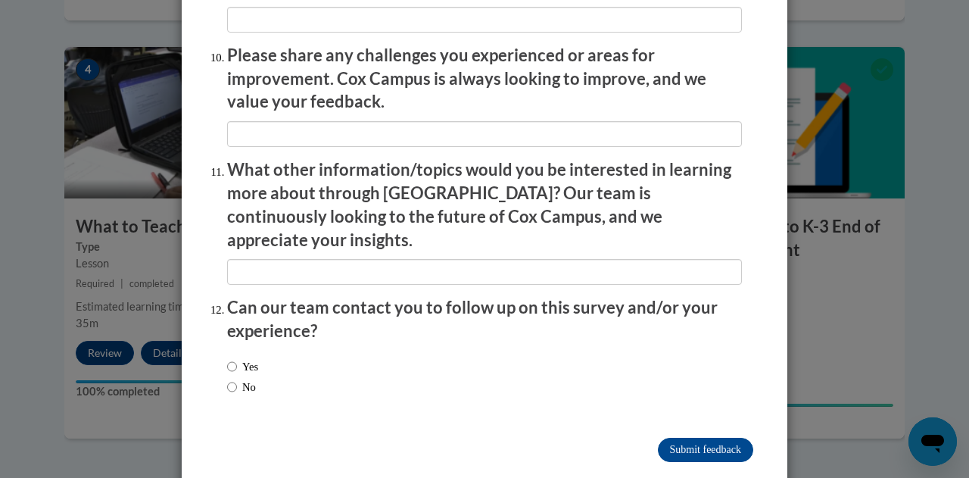
click at [237, 358] on label "Yes" at bounding box center [242, 366] width 31 height 17
click at [237, 358] on input "Yes" at bounding box center [232, 366] width 10 height 17
radio input "true"
click at [688, 438] on input "Submit feedback" at bounding box center [705, 450] width 95 height 24
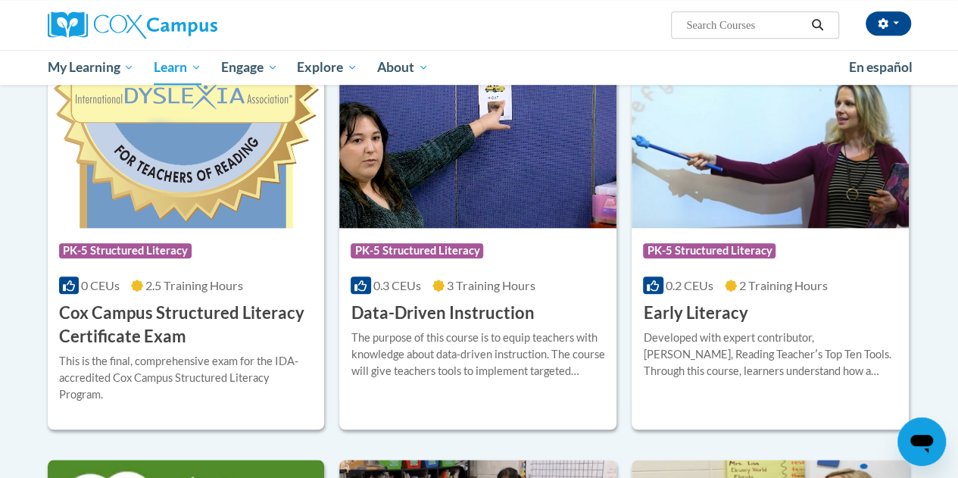
scroll to position [495, 0]
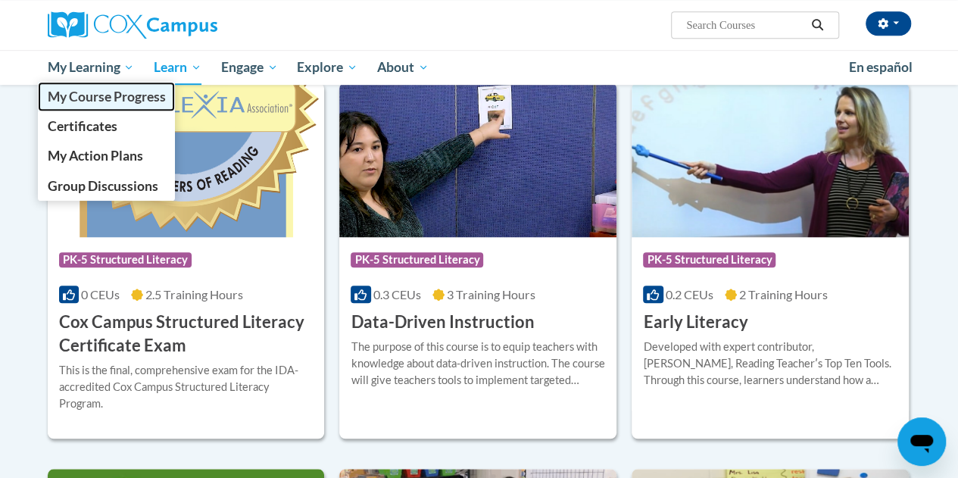
click at [109, 98] on span "My Course Progress" at bounding box center [106, 97] width 118 height 16
